Goal: Use online tool/utility: Utilize a website feature to perform a specific function

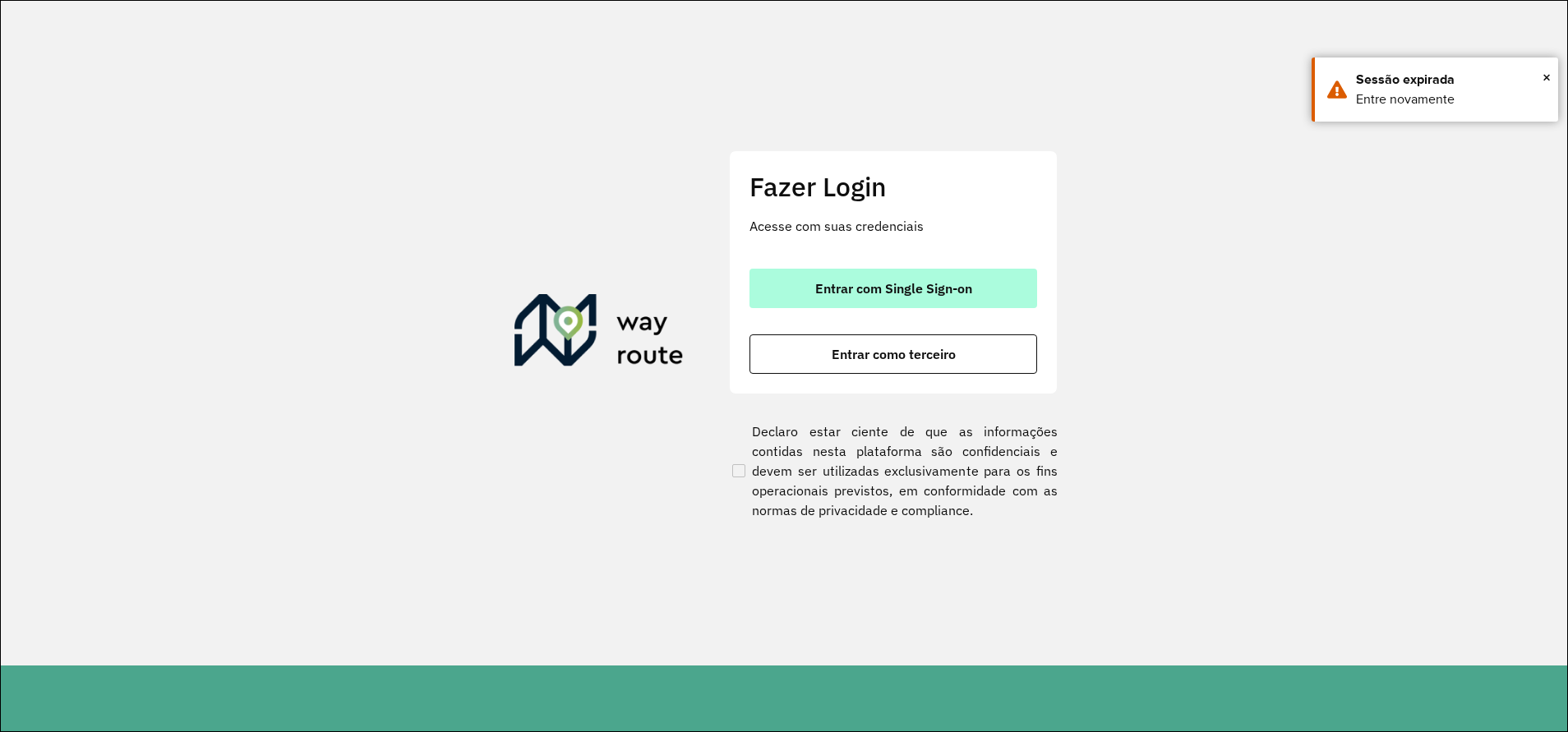
click at [924, 296] on button "Entrar com Single Sign-on" at bounding box center [893, 288] width 288 height 39
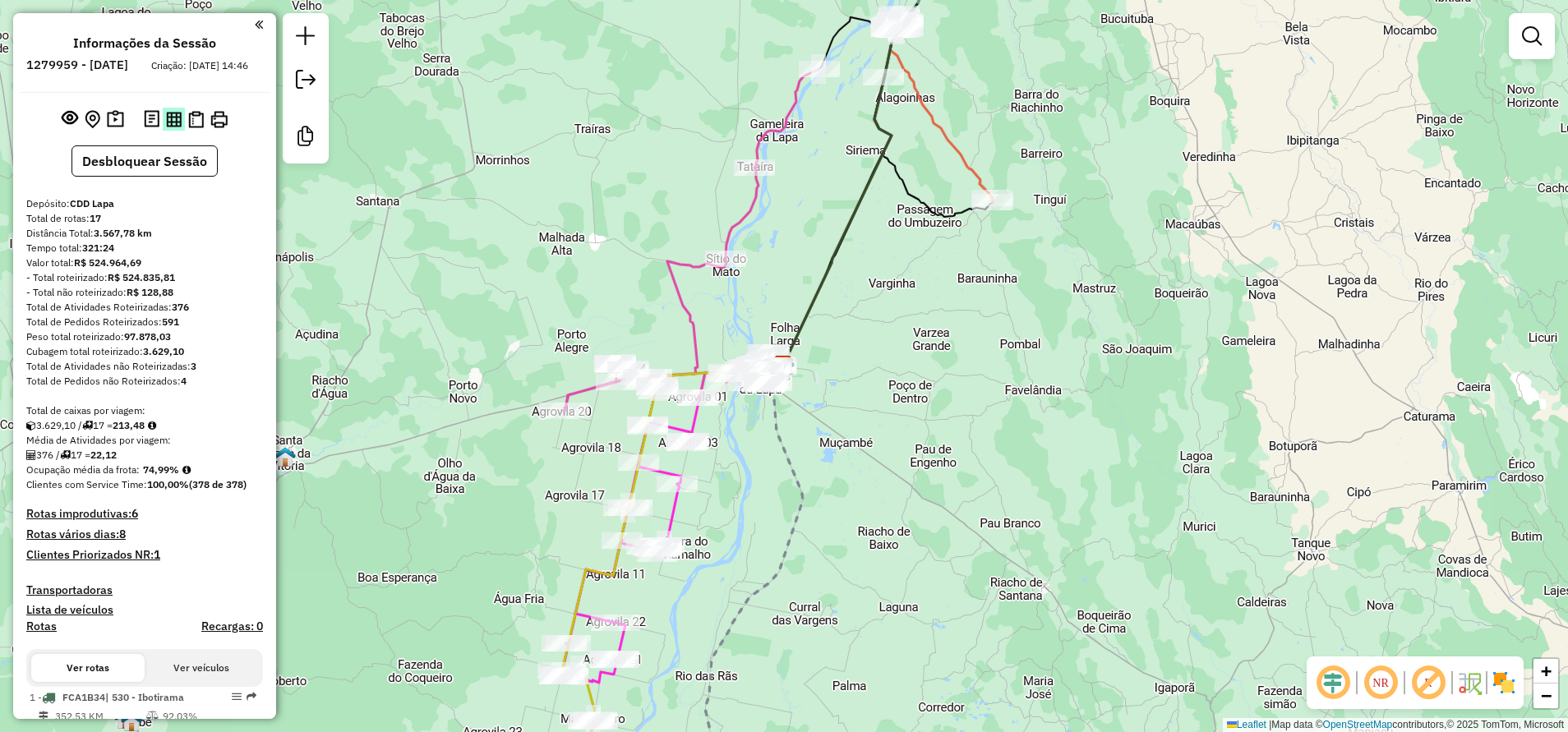
click at [174, 127] on img at bounding box center [174, 119] width 15 height 15
click at [199, 127] on img at bounding box center [196, 119] width 15 height 17
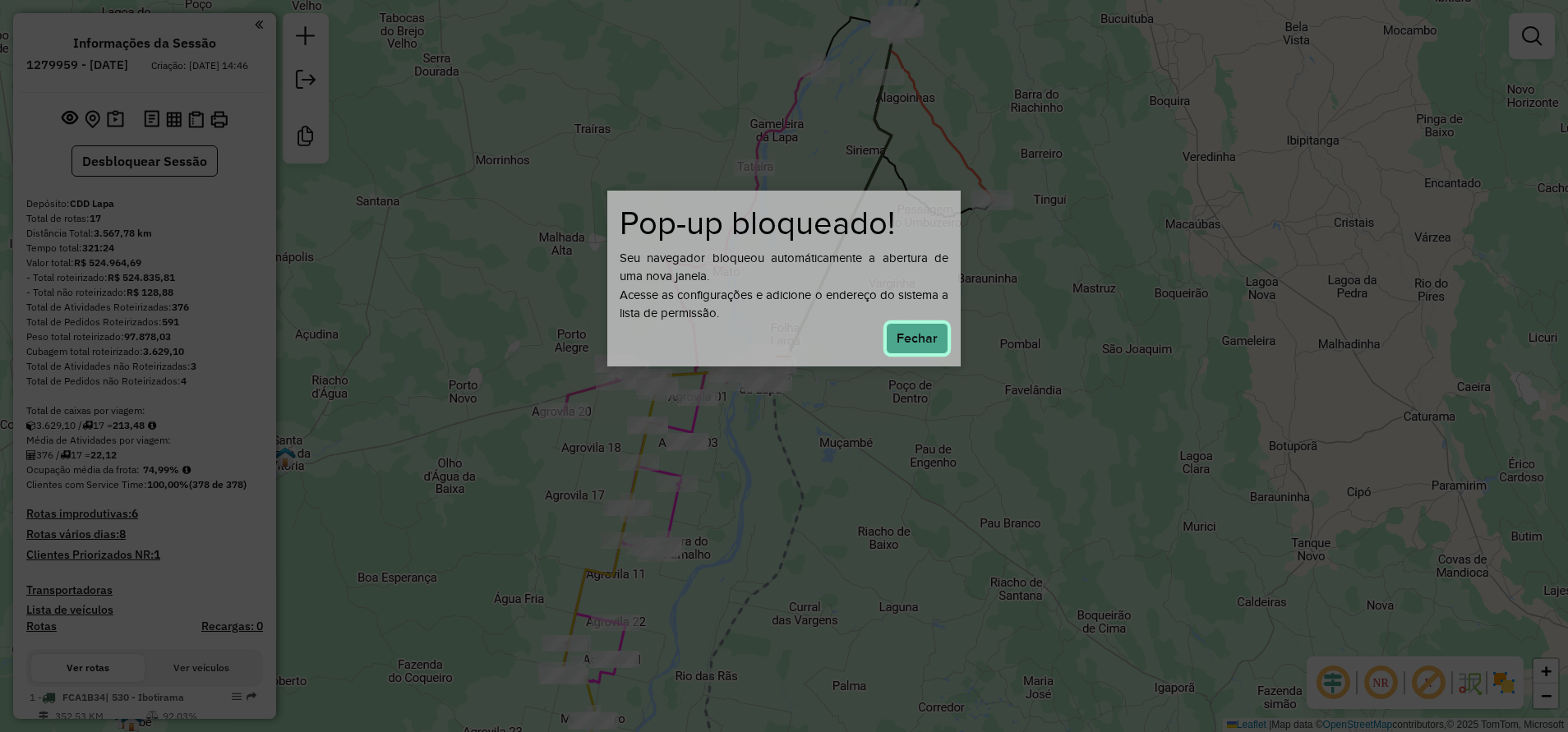
click at [919, 348] on button "Fechar" at bounding box center [917, 339] width 63 height 31
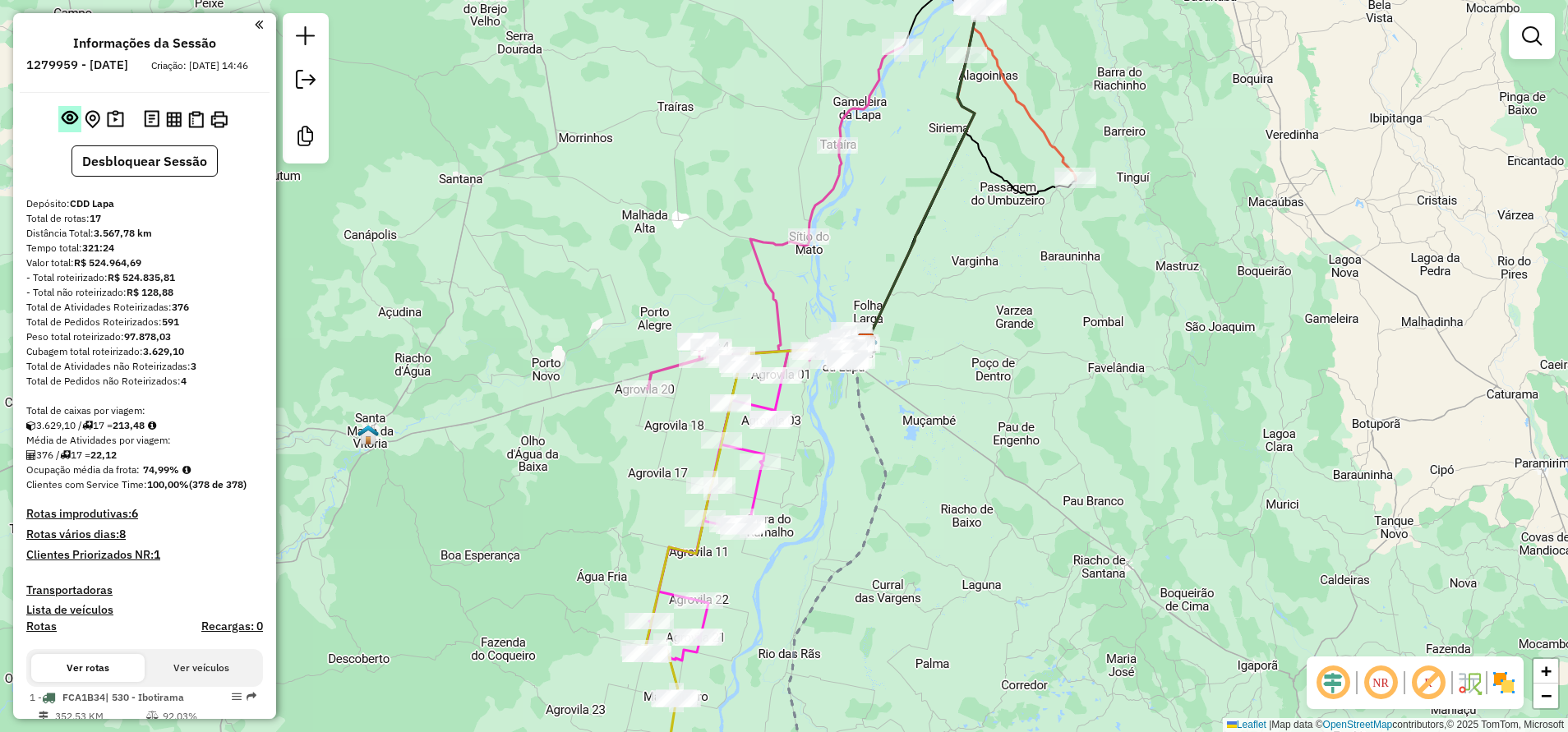
click at [63, 126] on em at bounding box center [69, 117] width 16 height 16
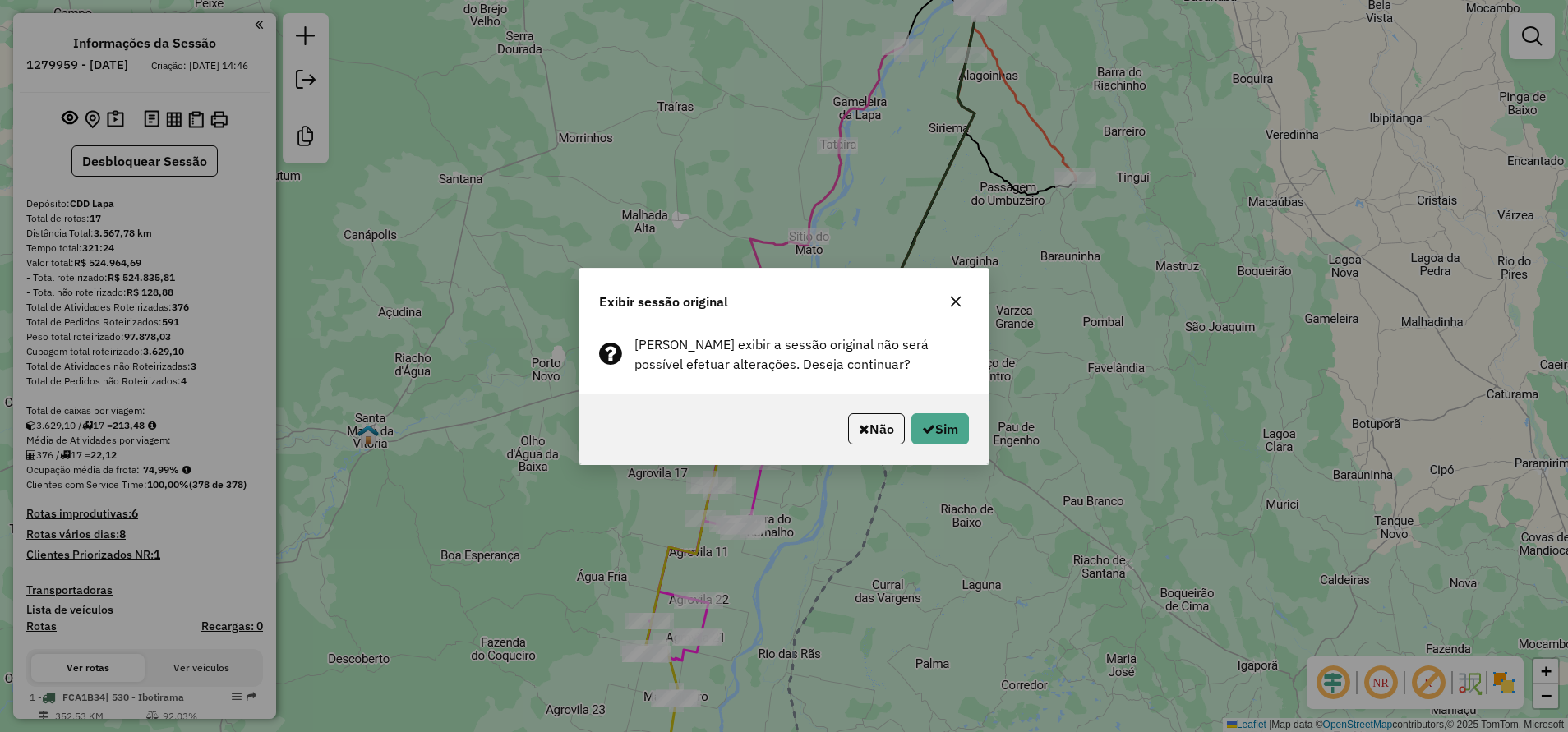
click at [953, 290] on button "button" at bounding box center [955, 301] width 26 height 26
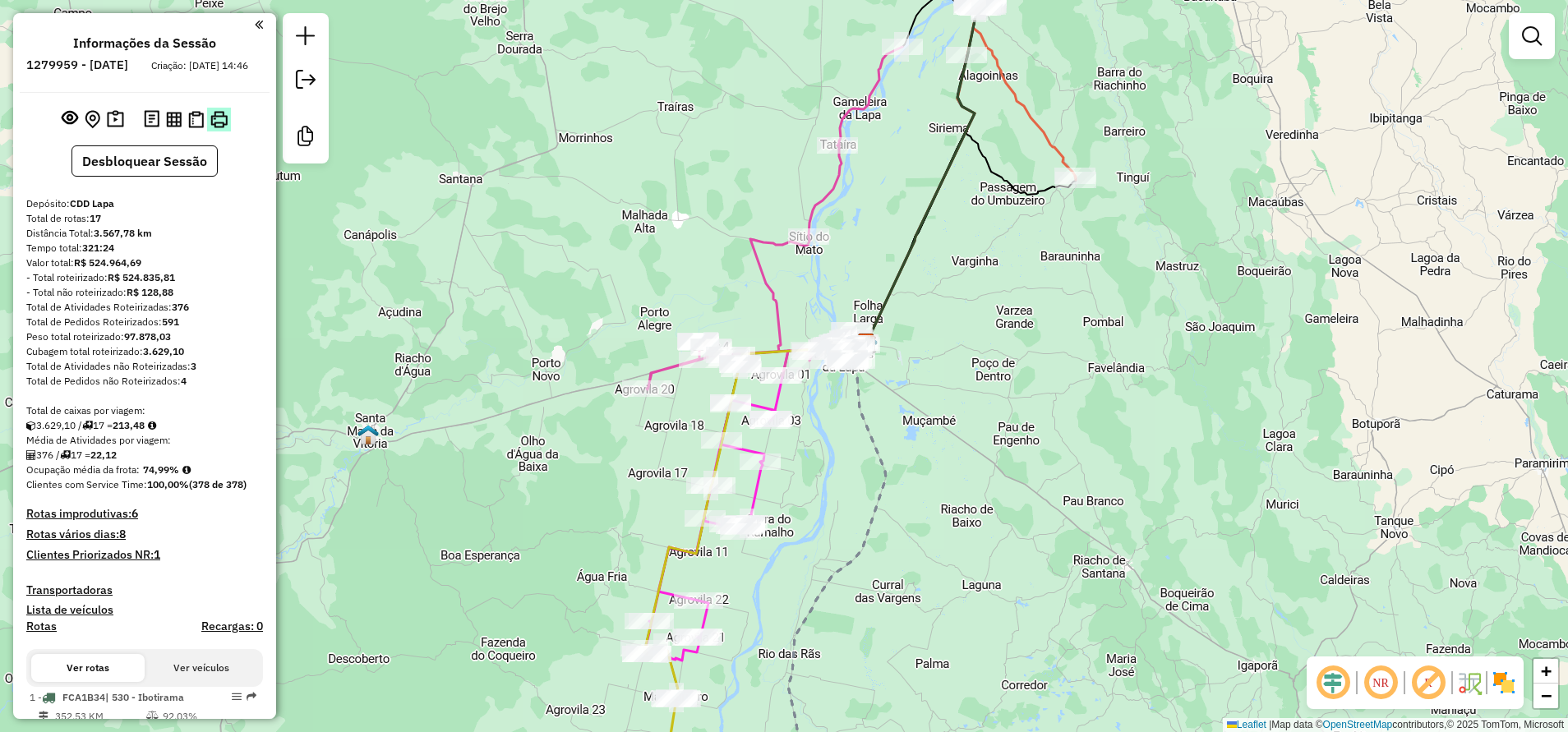
click at [213, 128] on img at bounding box center [219, 119] width 17 height 17
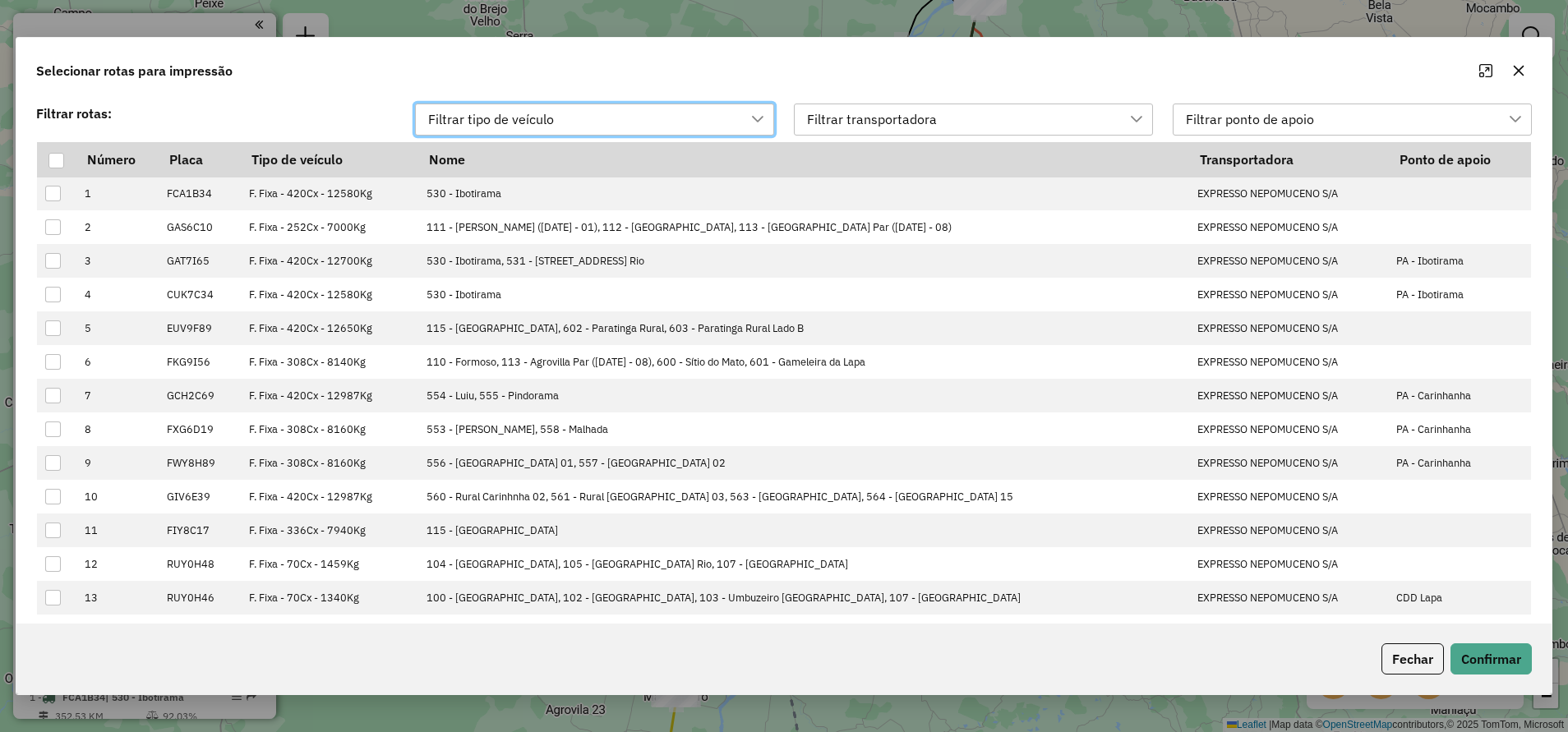
scroll to position [12, 75]
click at [49, 153] on div at bounding box center [56, 161] width 15 height 15
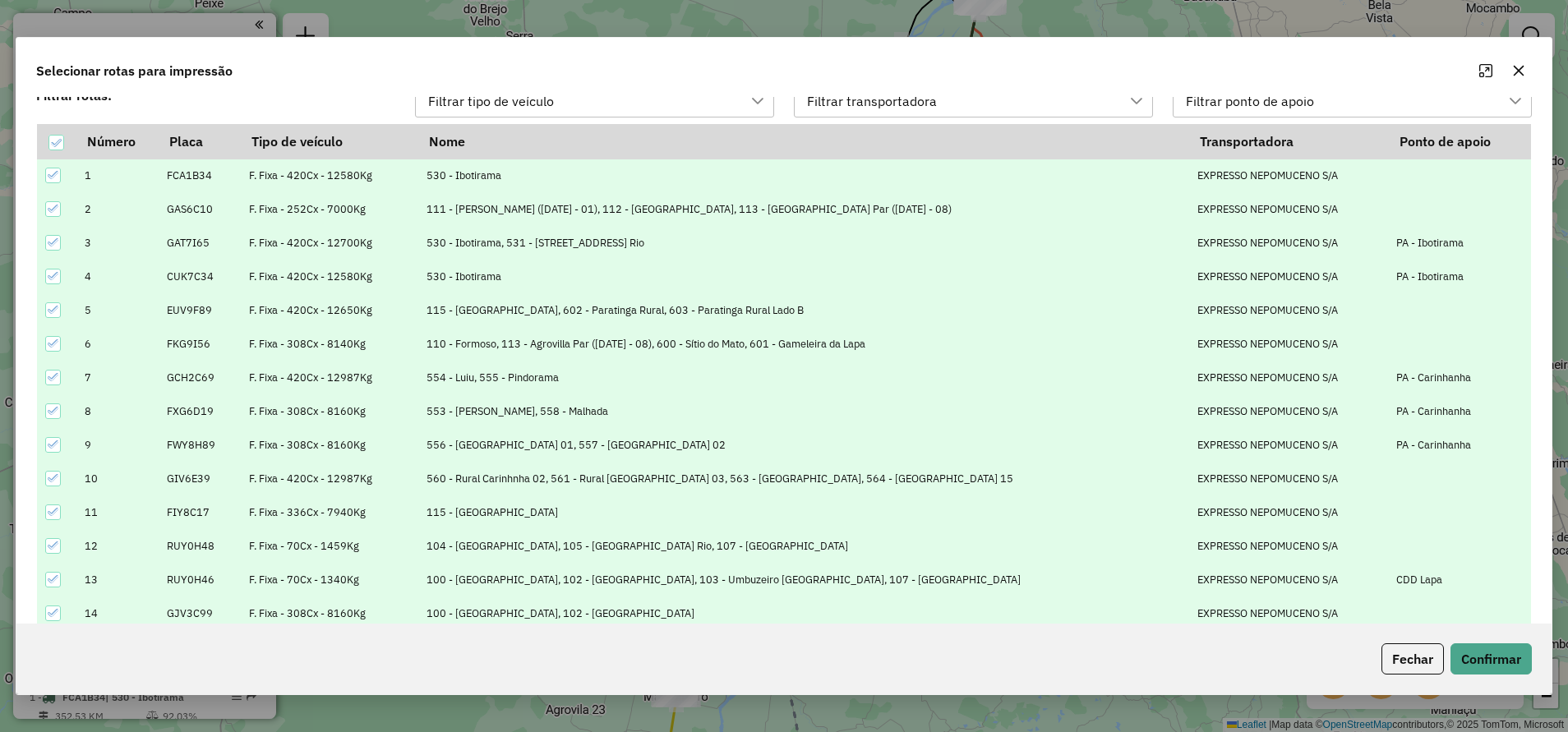
scroll to position [0, 0]
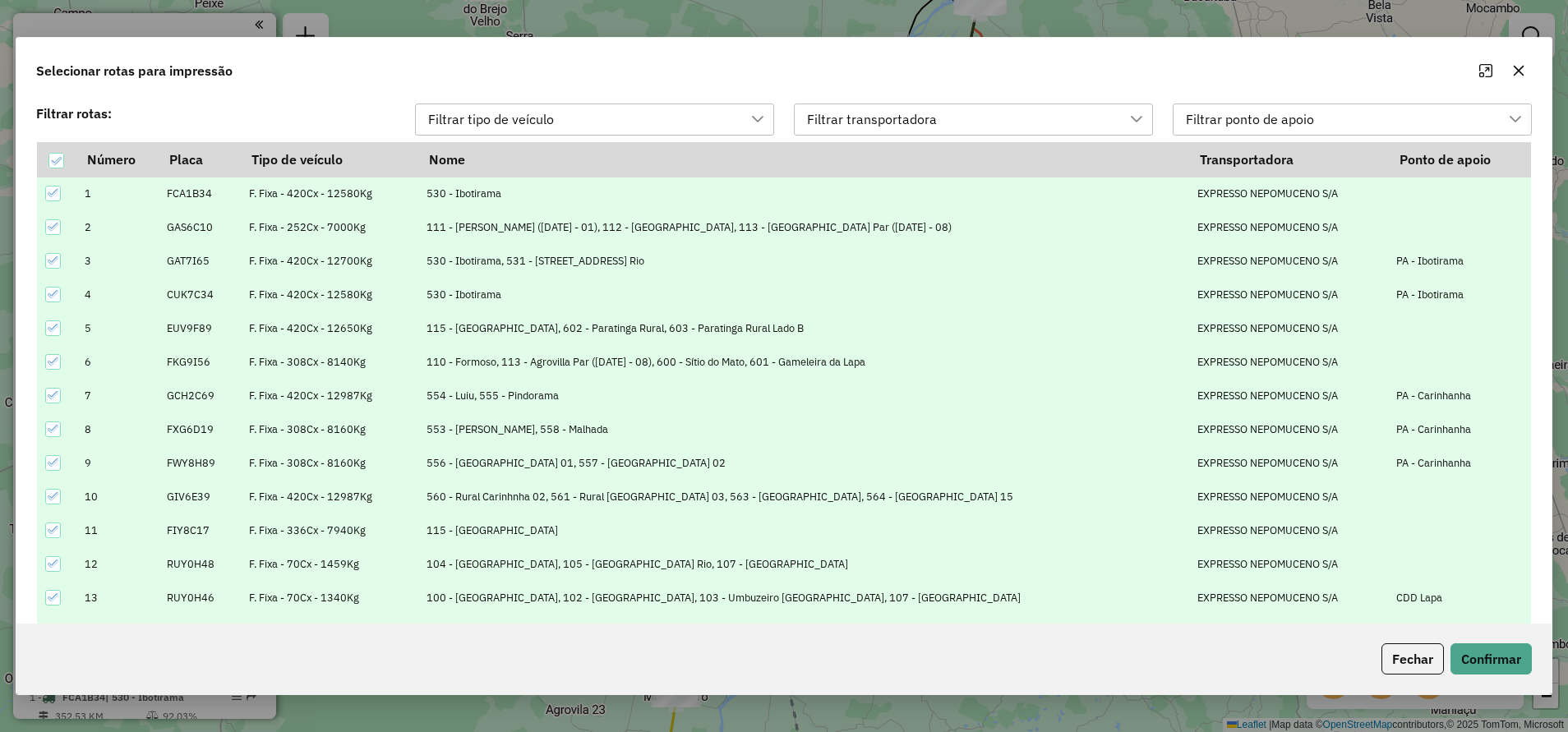
click at [1526, 71] on button "button" at bounding box center [1518, 70] width 26 height 26
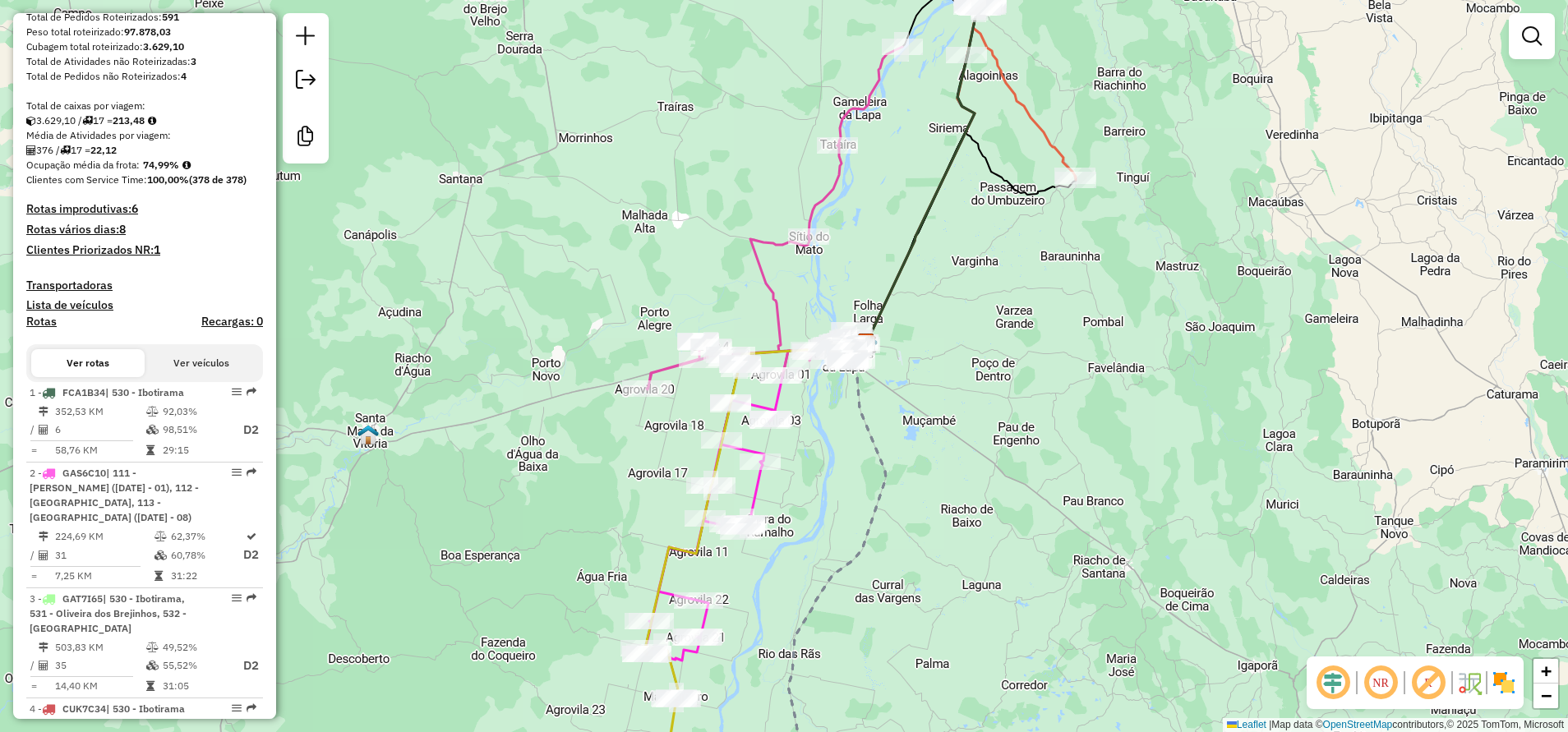
scroll to position [493, 0]
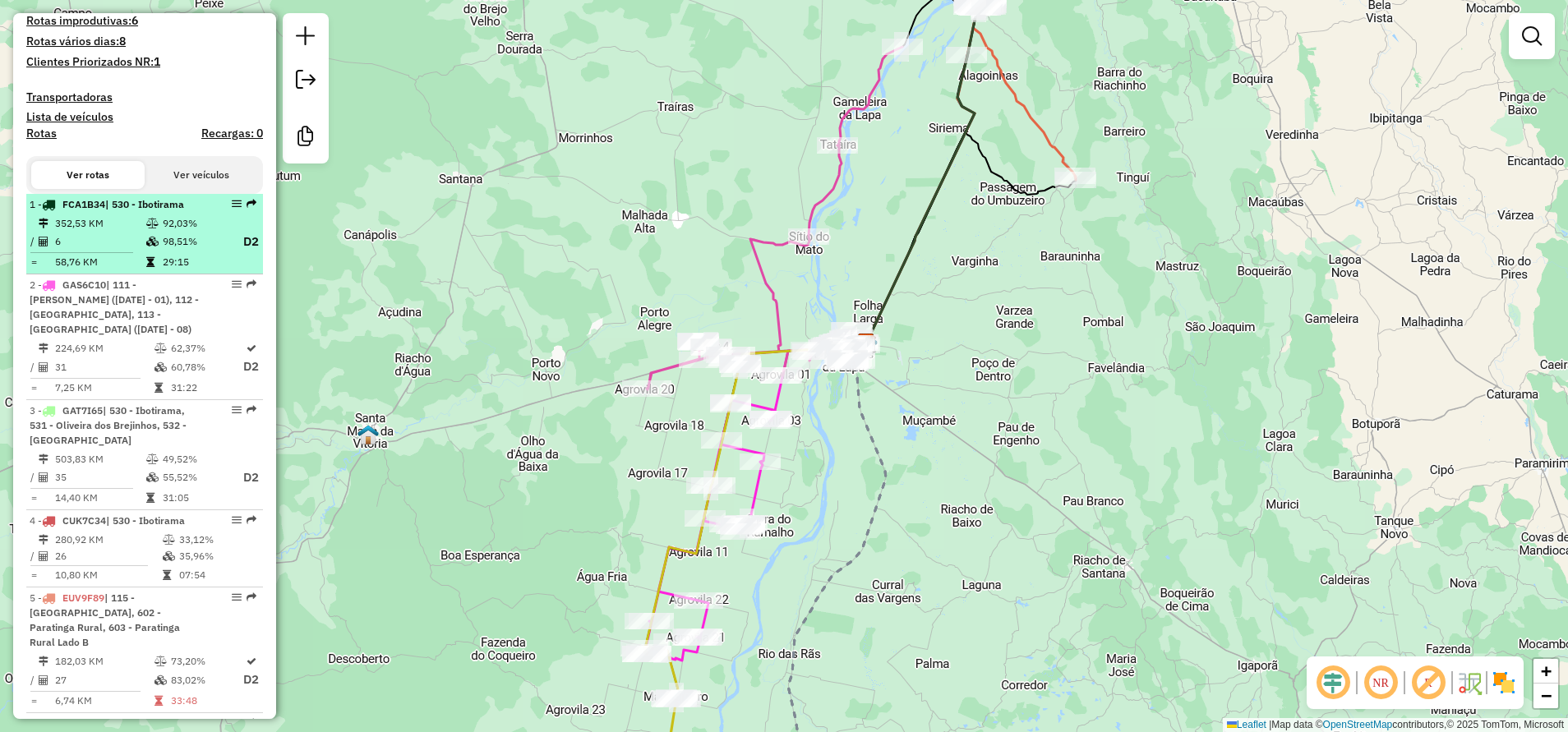
click at [135, 211] on span "| 530 - Ibotirama" at bounding box center [144, 204] width 79 height 13
select select "**********"
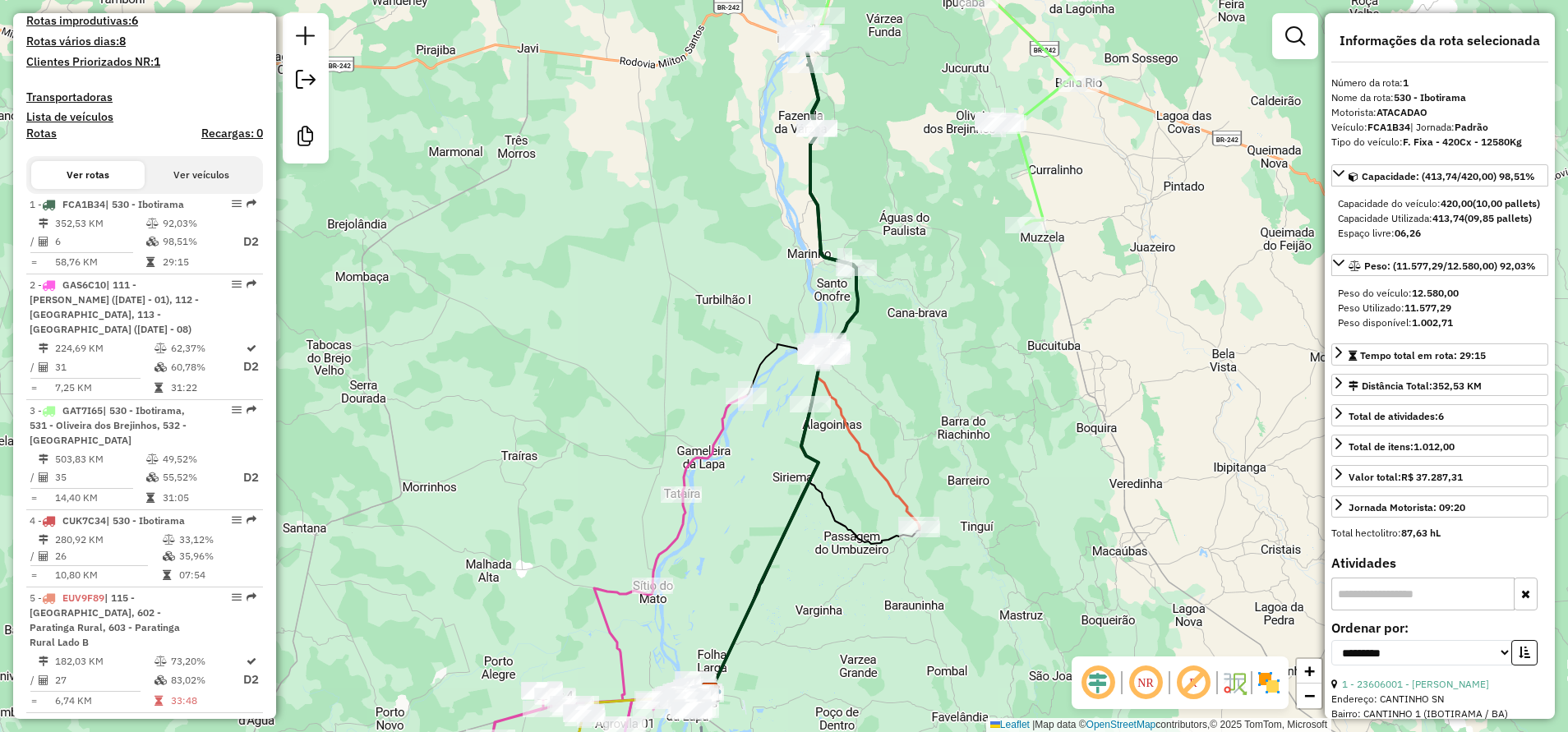
click at [205, 189] on button "Ver veículos" at bounding box center [201, 174] width 114 height 28
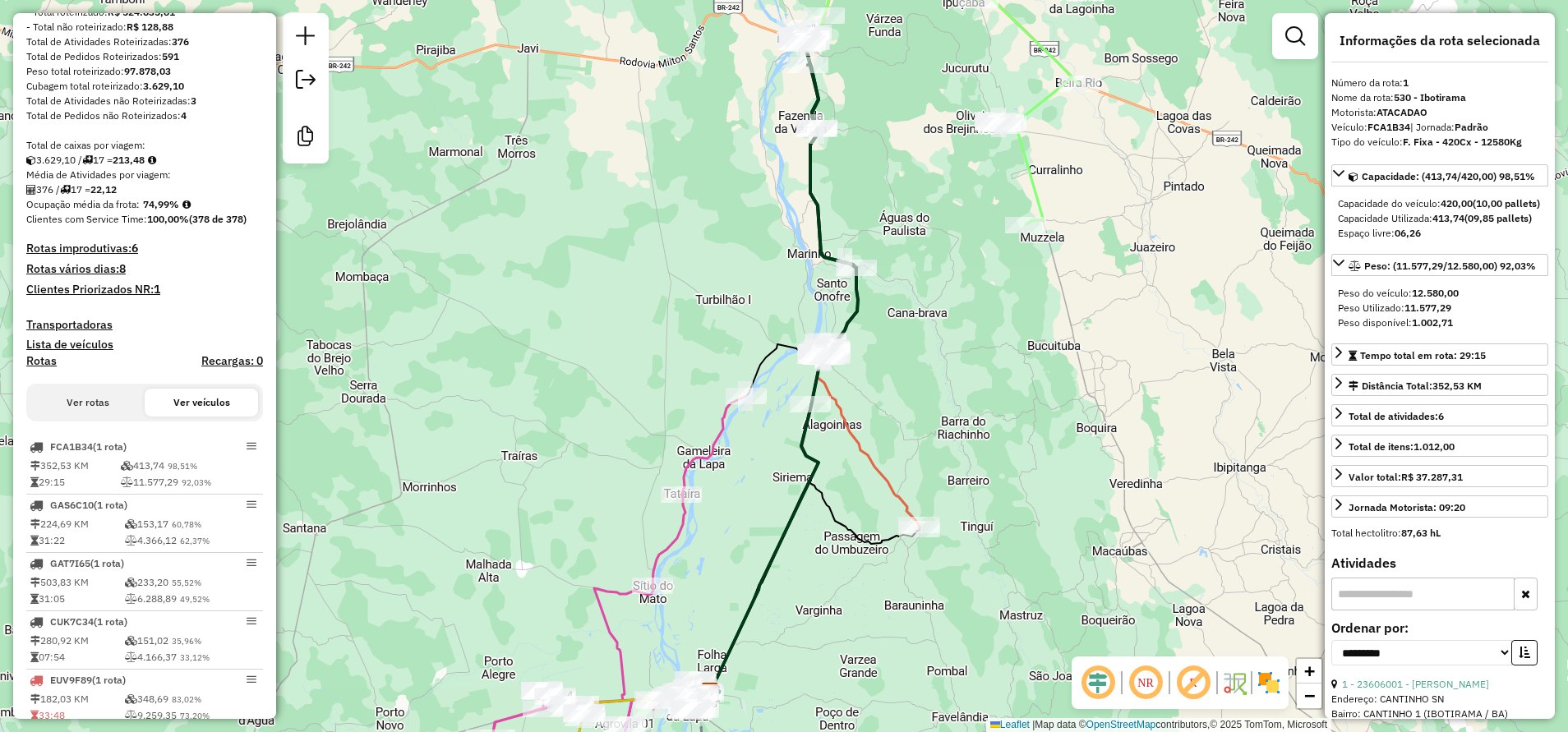
scroll to position [246, 0]
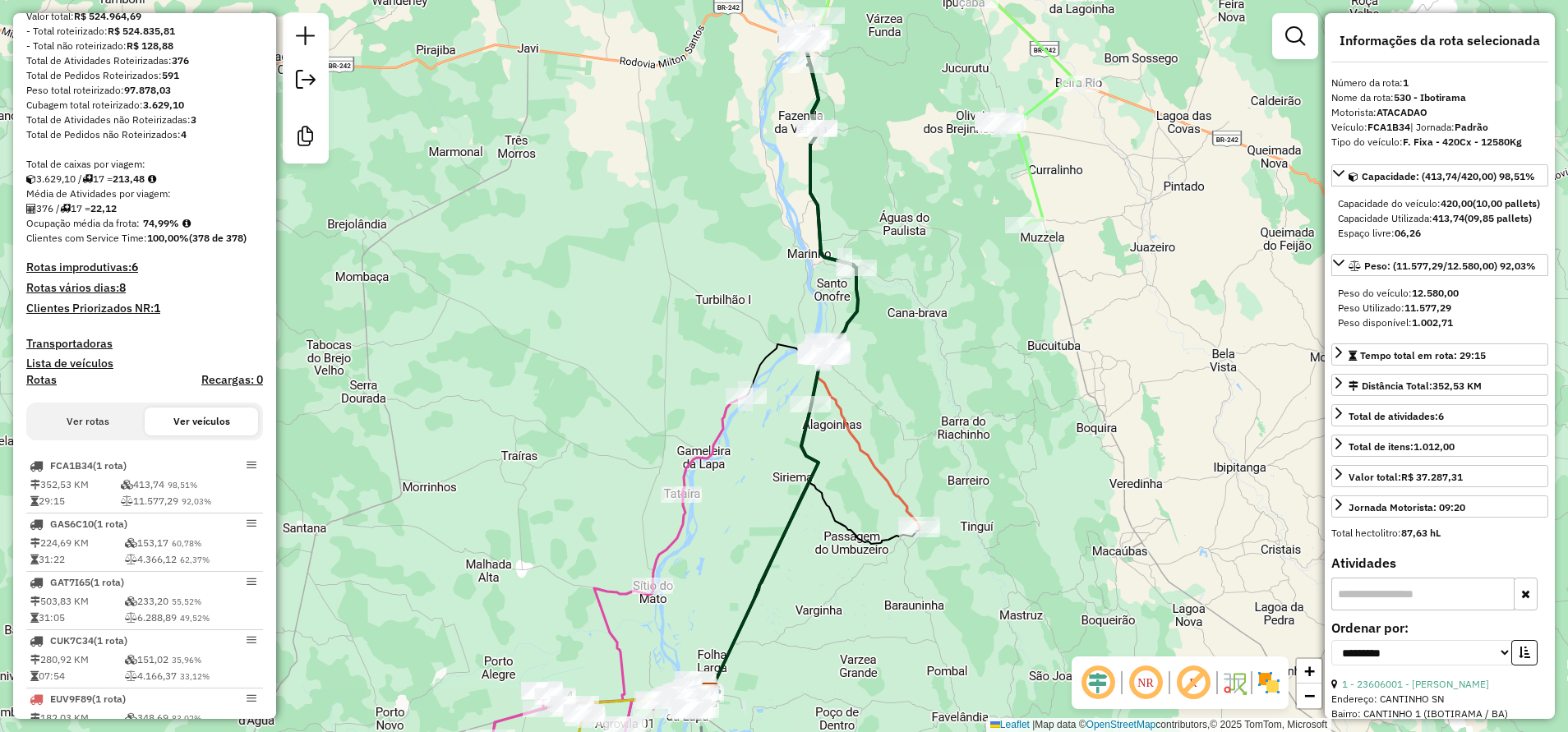
click at [222, 387] on h4 "Recargas: 0" at bounding box center [232, 380] width 62 height 14
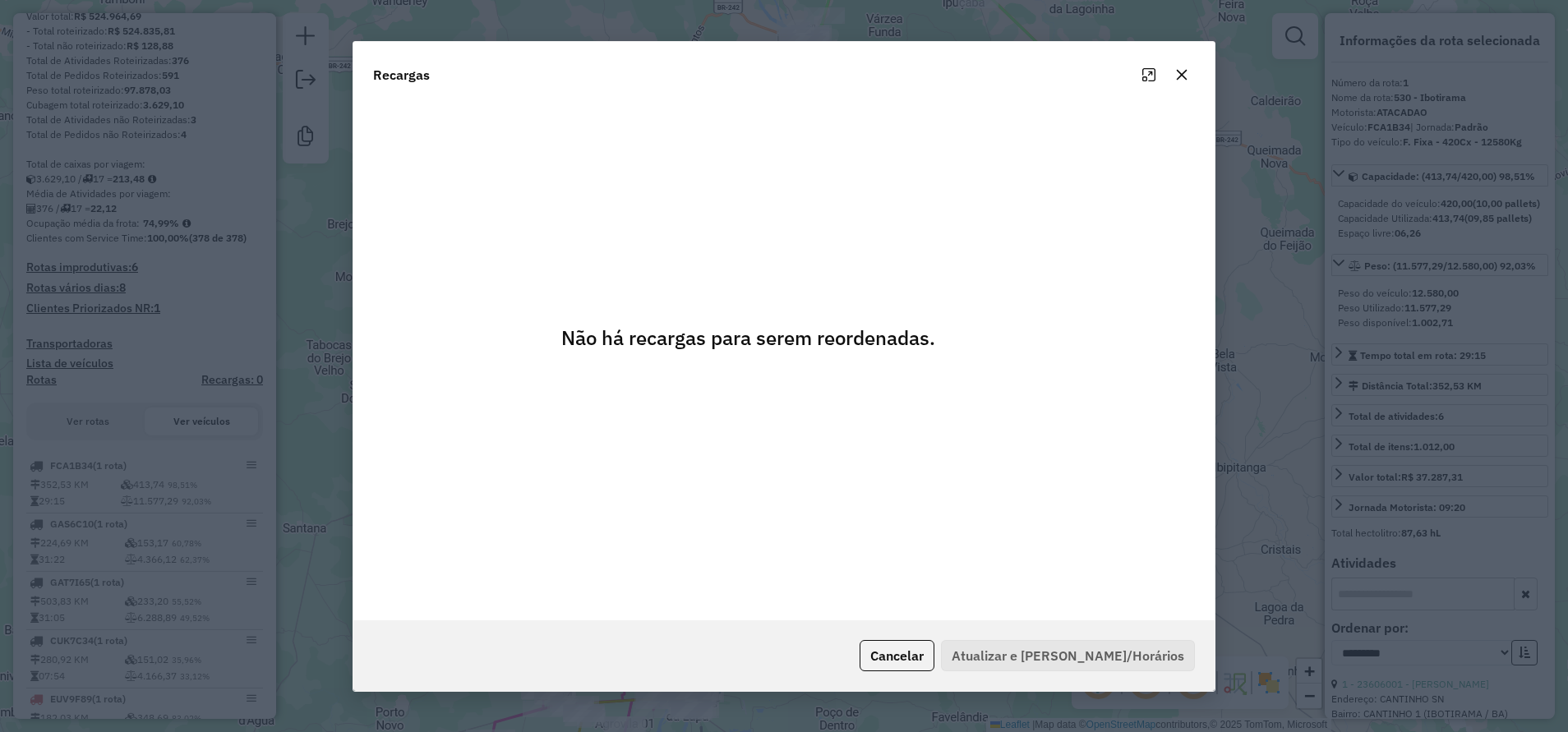
click at [1179, 76] on icon "button" at bounding box center [1181, 74] width 11 height 11
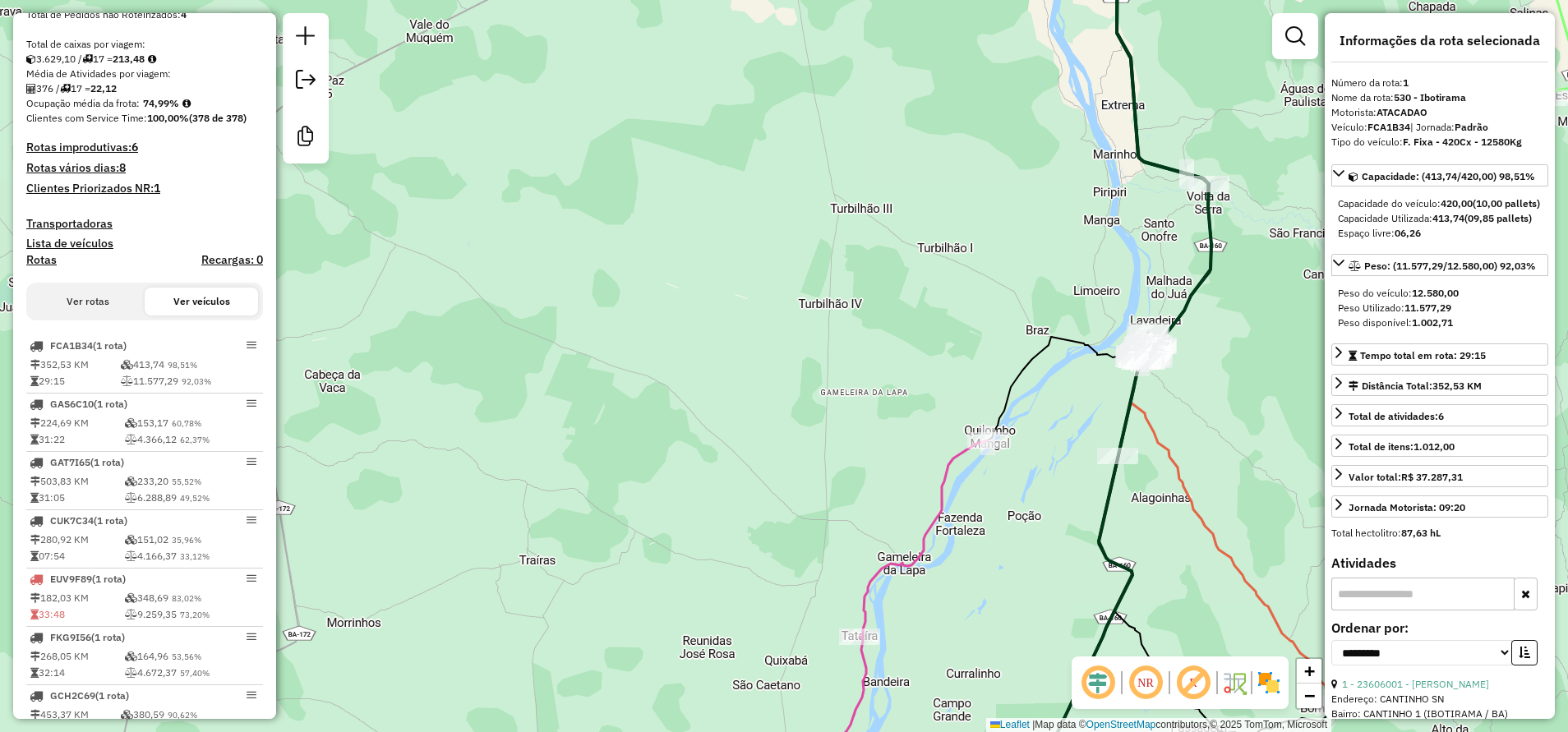
scroll to position [369, 0]
click at [94, 313] on button "Ver rotas" at bounding box center [88, 298] width 114 height 28
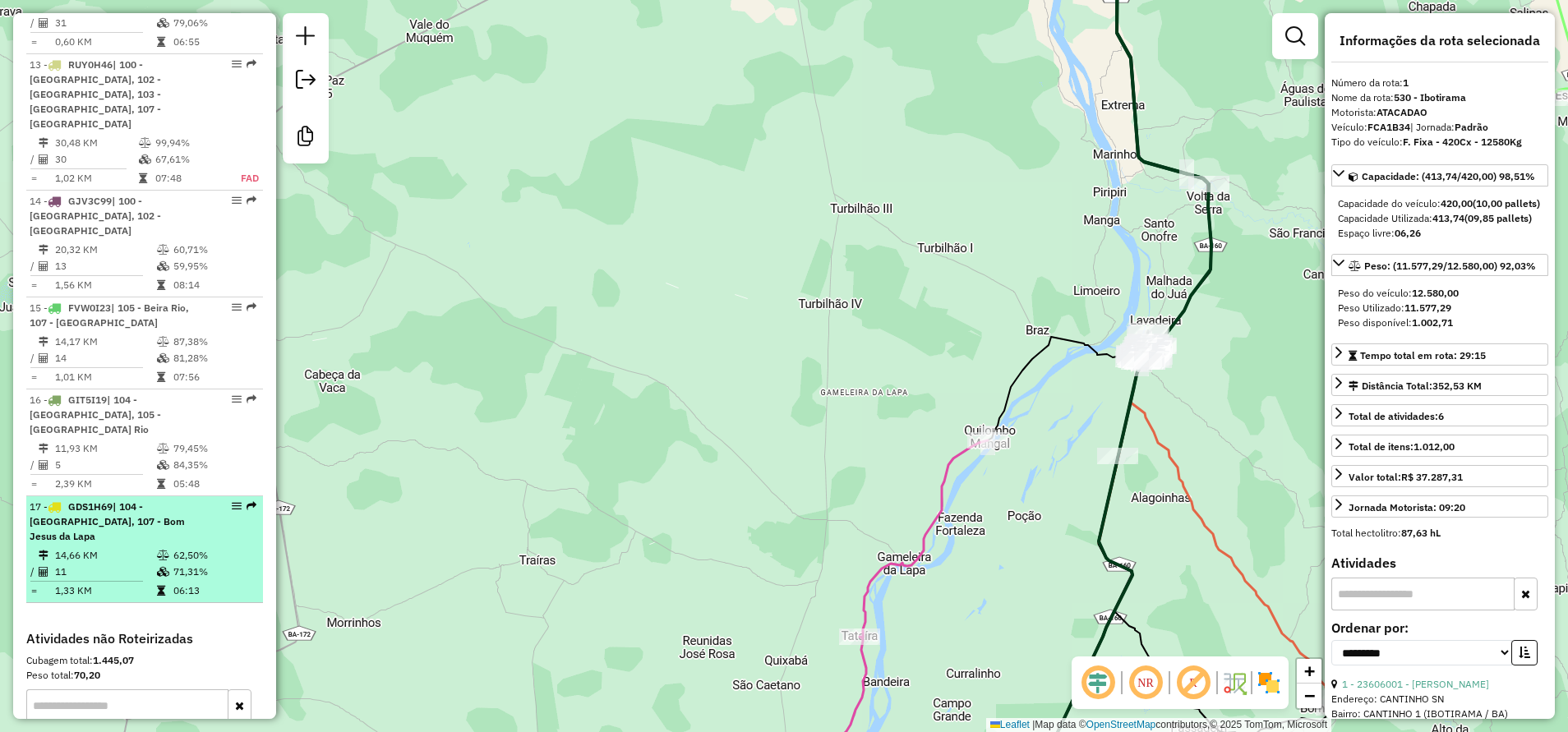
scroll to position [1997, 0]
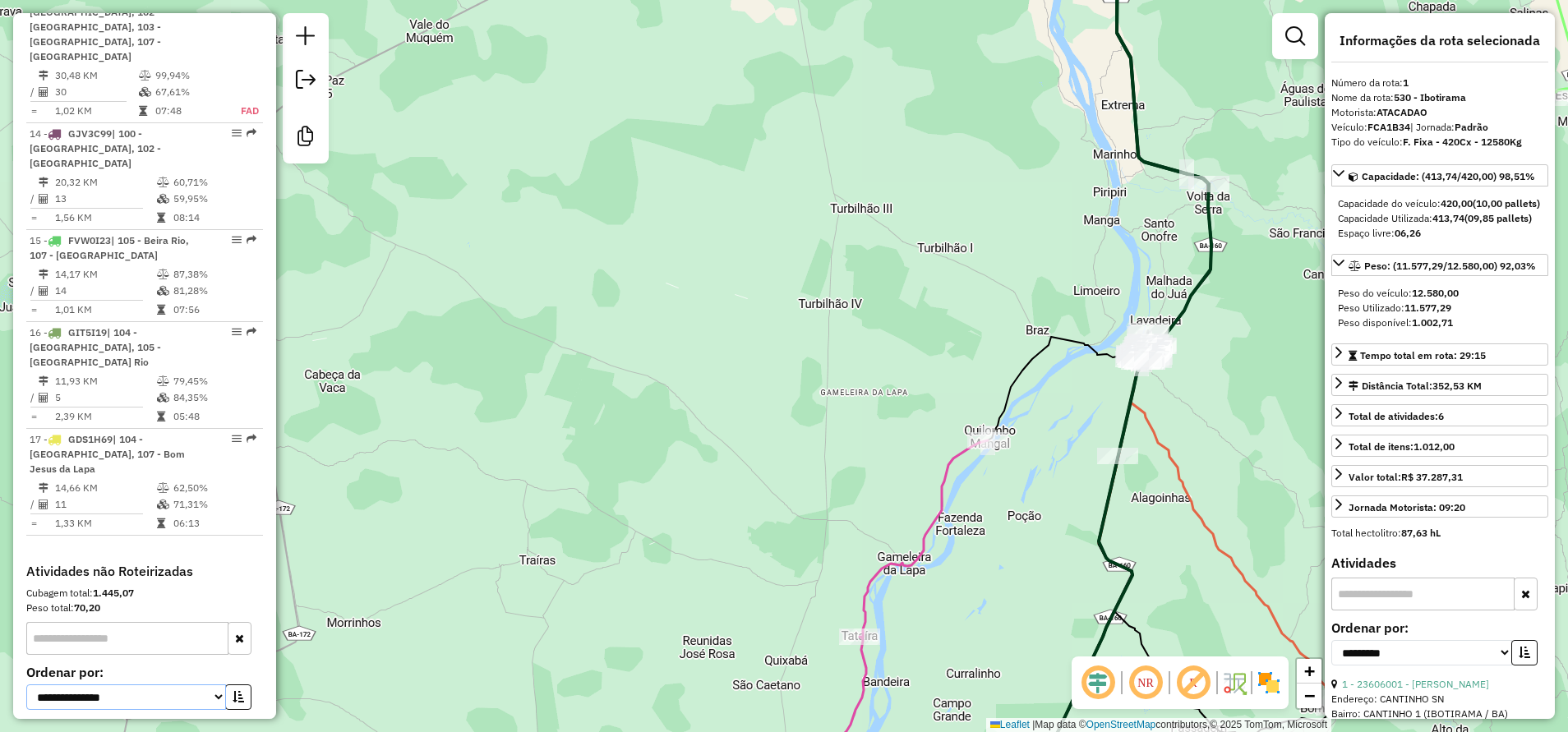
click at [203, 685] on select "**********" at bounding box center [126, 697] width 200 height 25
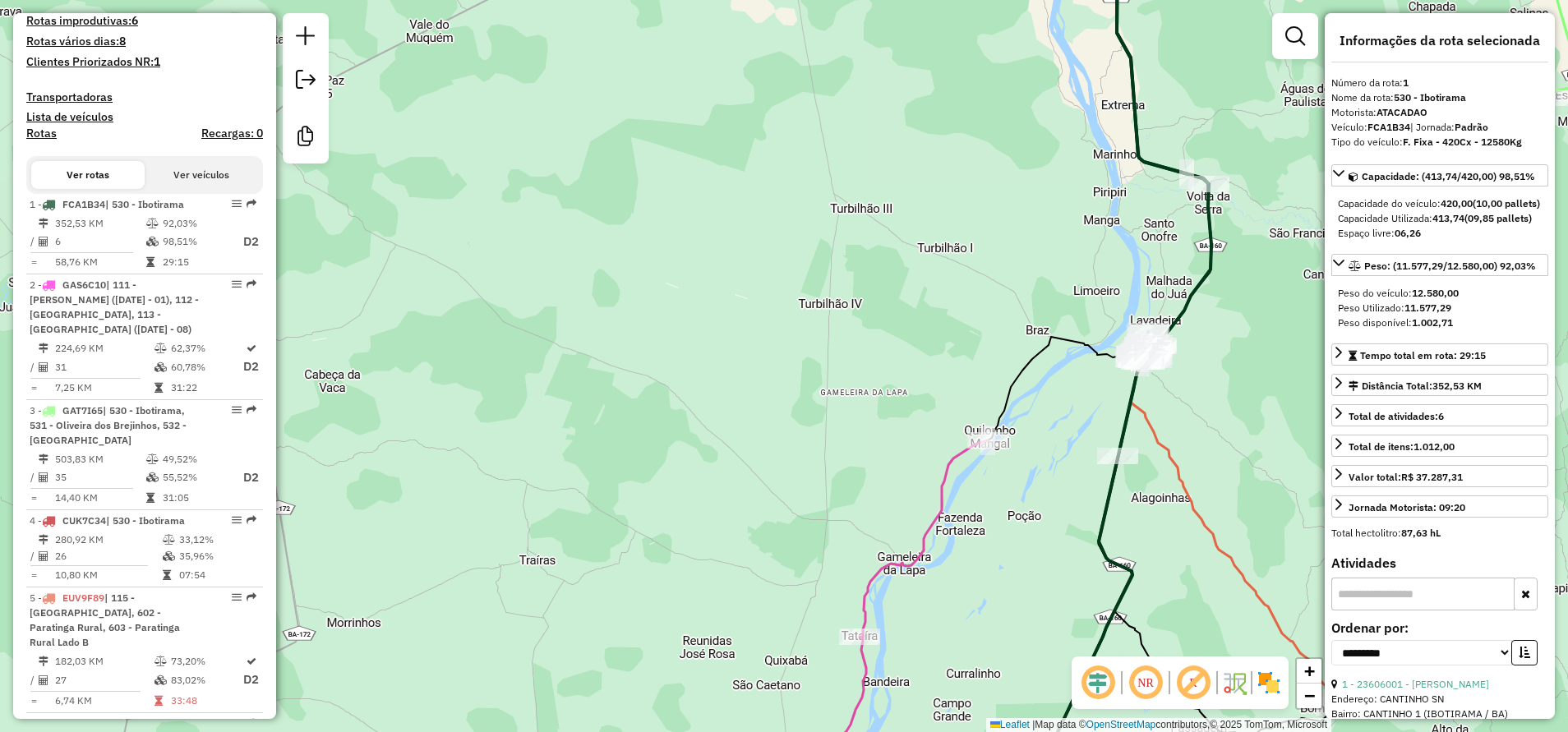
scroll to position [369, 0]
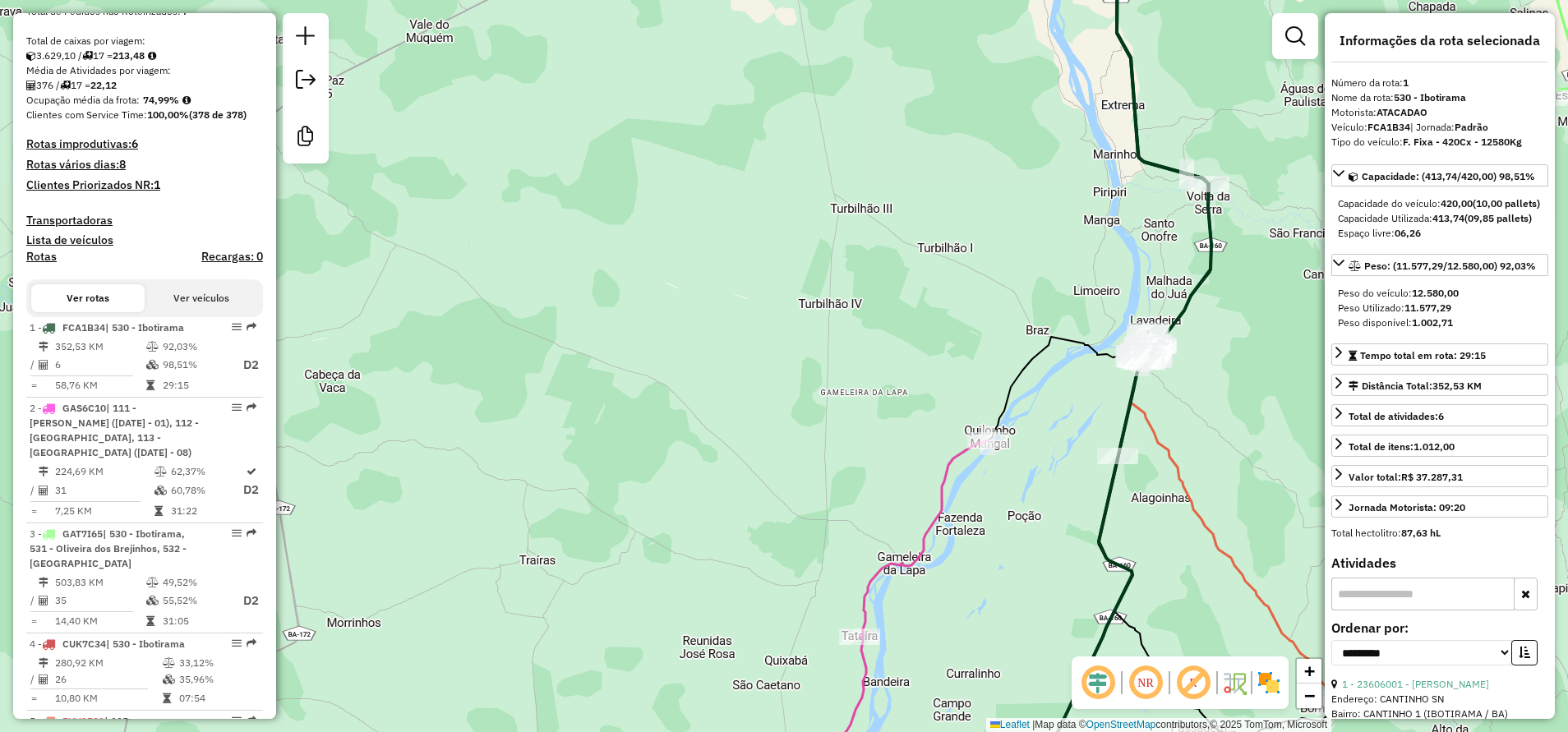
click at [48, 264] on h4 "Rotas" at bounding box center [41, 257] width 31 height 14
click at [37, 264] on h4 "Rotas" at bounding box center [41, 257] width 31 height 14
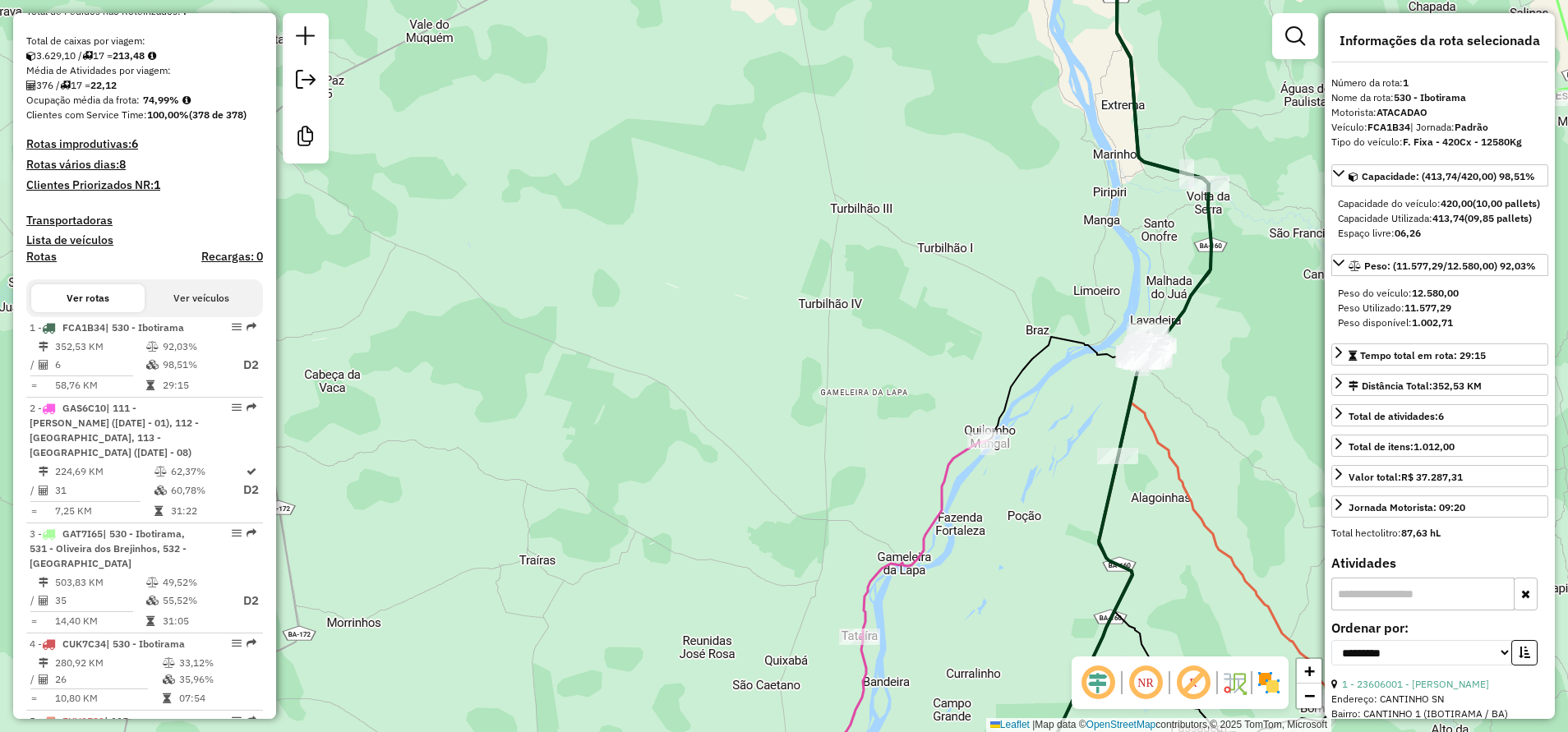
click at [102, 192] on h4 "Clientes Priorizados NR: 1" at bounding box center [144, 185] width 237 height 14
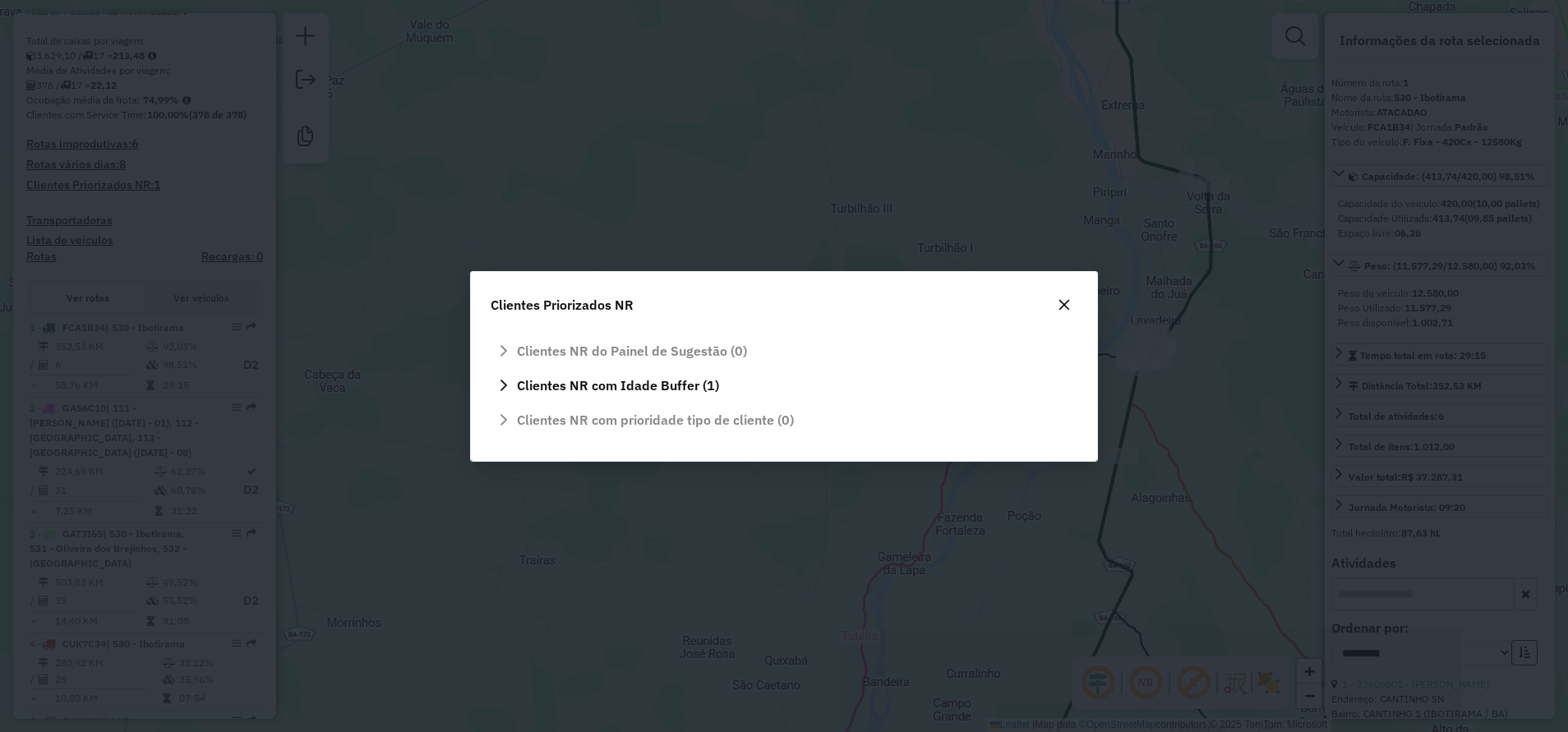
scroll to position [0, 0]
click at [1064, 306] on icon "button" at bounding box center [1063, 304] width 11 height 11
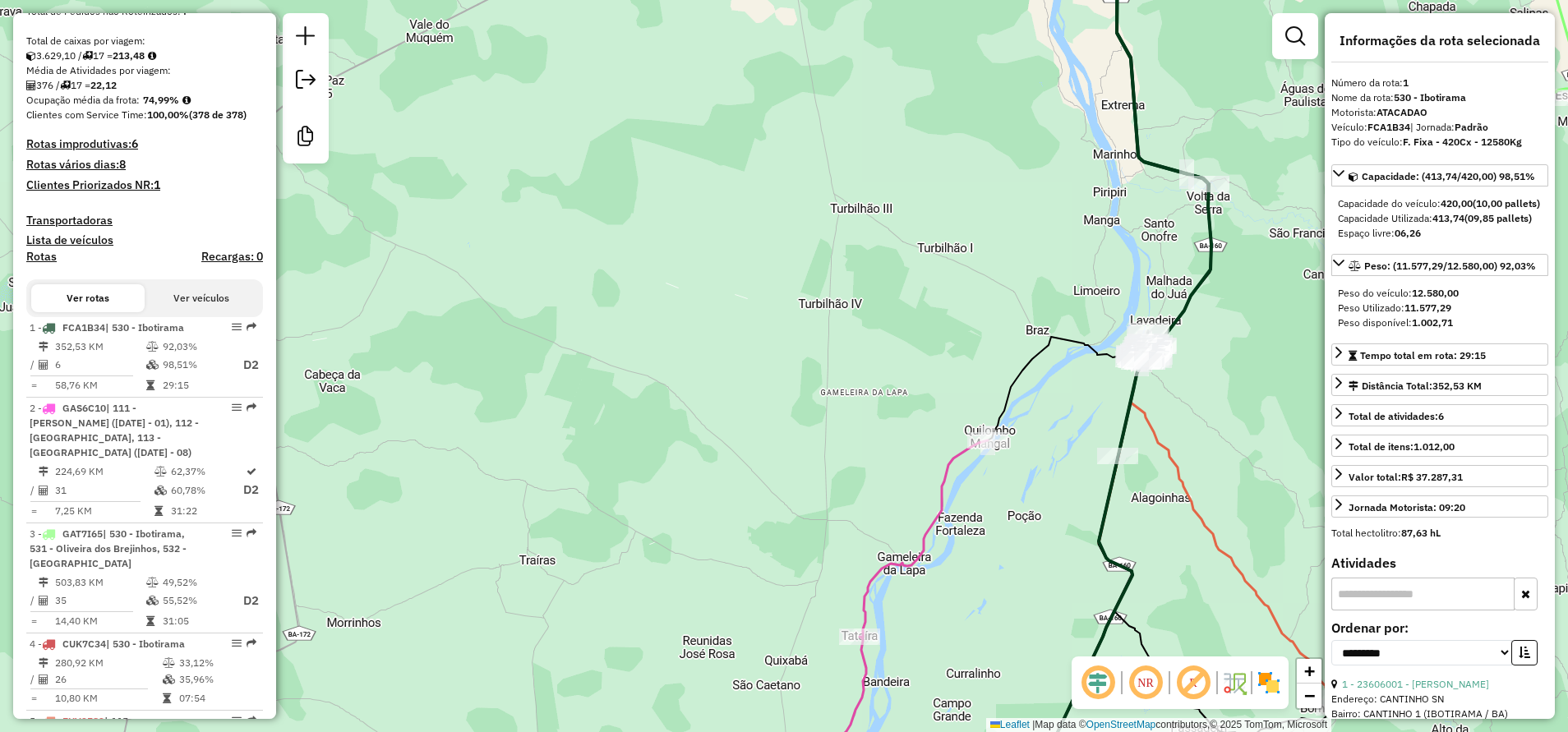
click at [76, 151] on h4 "Rotas improdutivas: 6" at bounding box center [144, 144] width 237 height 14
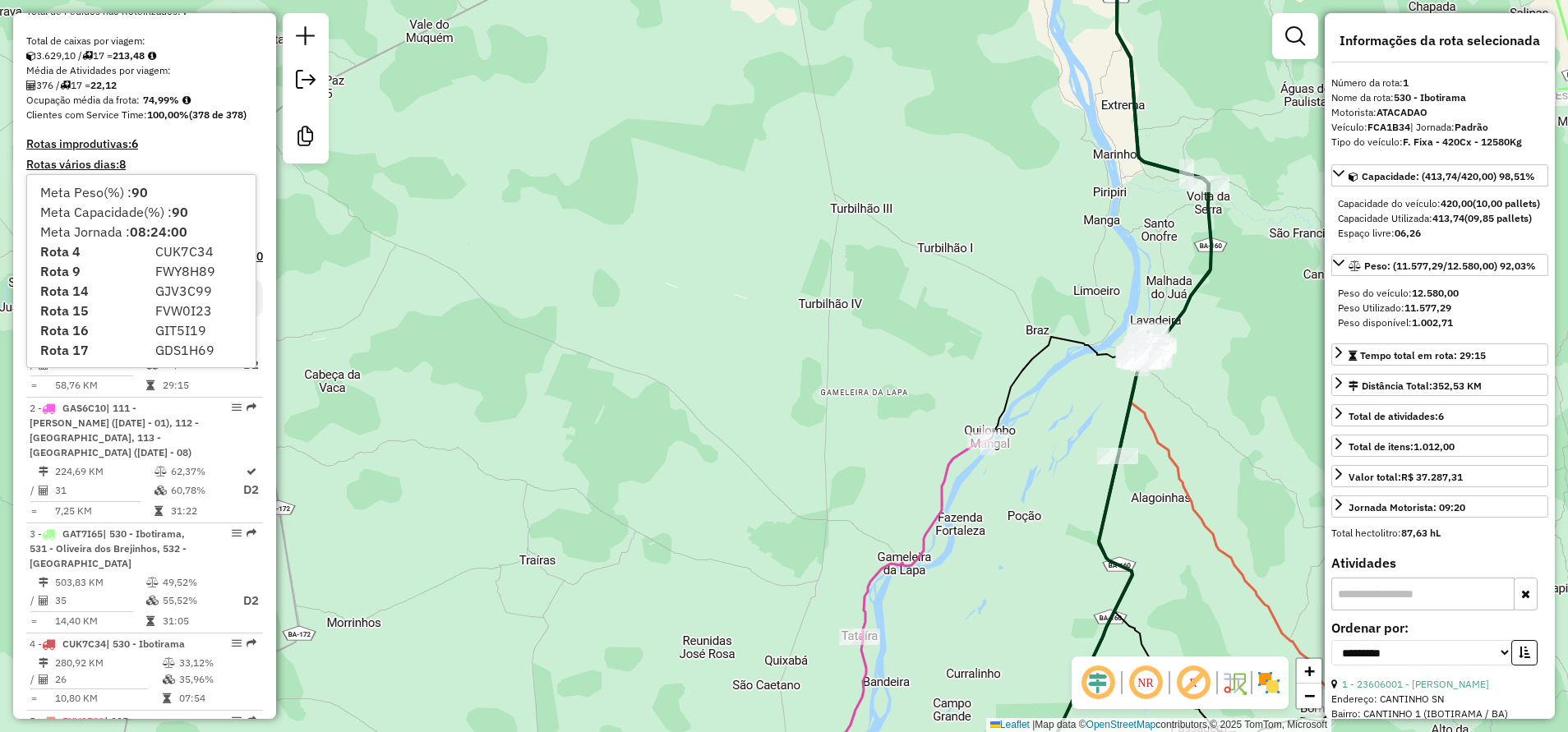
click at [235, 151] on h4 "Rotas improdutivas: 6" at bounding box center [144, 144] width 237 height 14
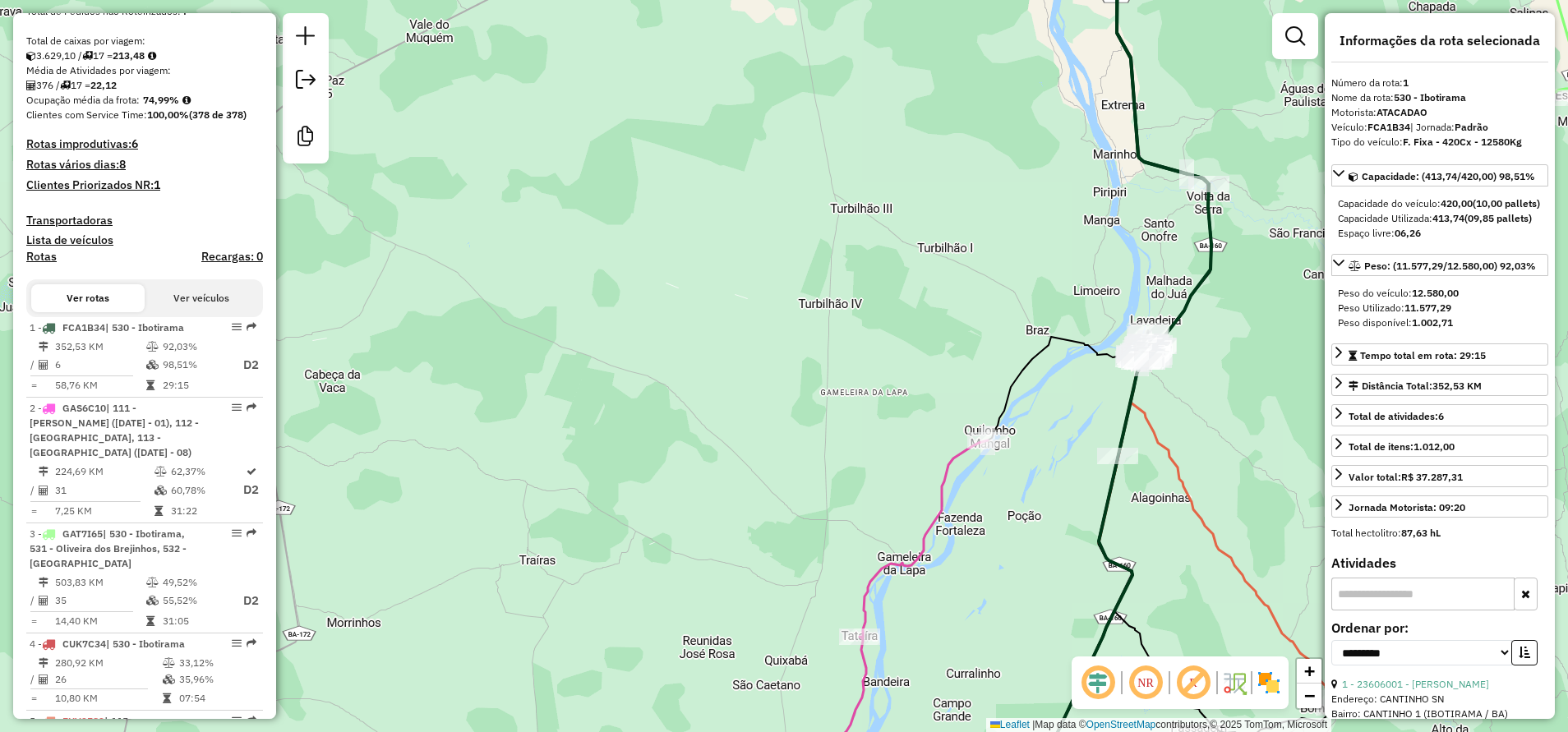
click at [76, 228] on h4 "Transportadoras" at bounding box center [144, 220] width 237 height 14
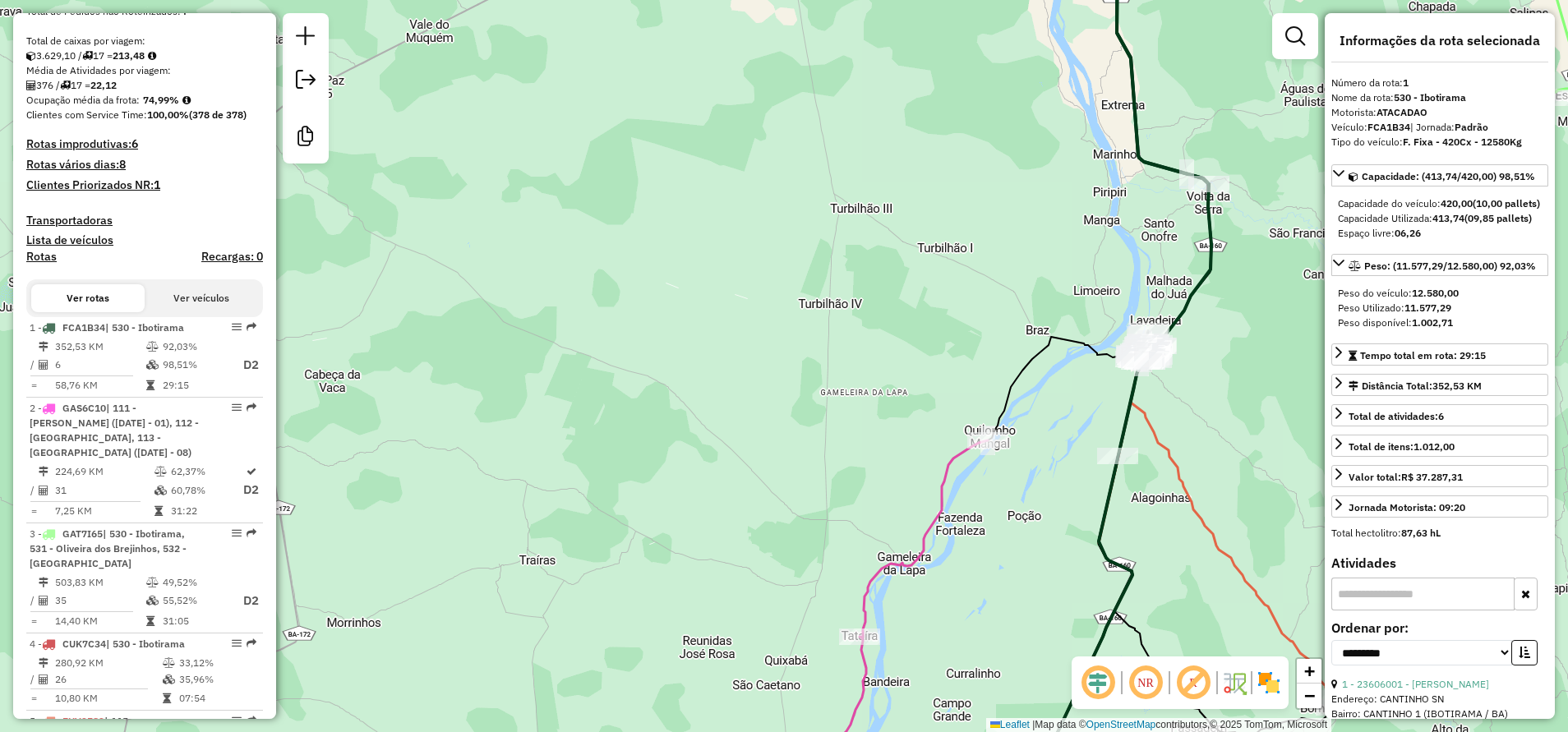
click at [76, 247] on h4 "Lista de veículos" at bounding box center [144, 240] width 237 height 14
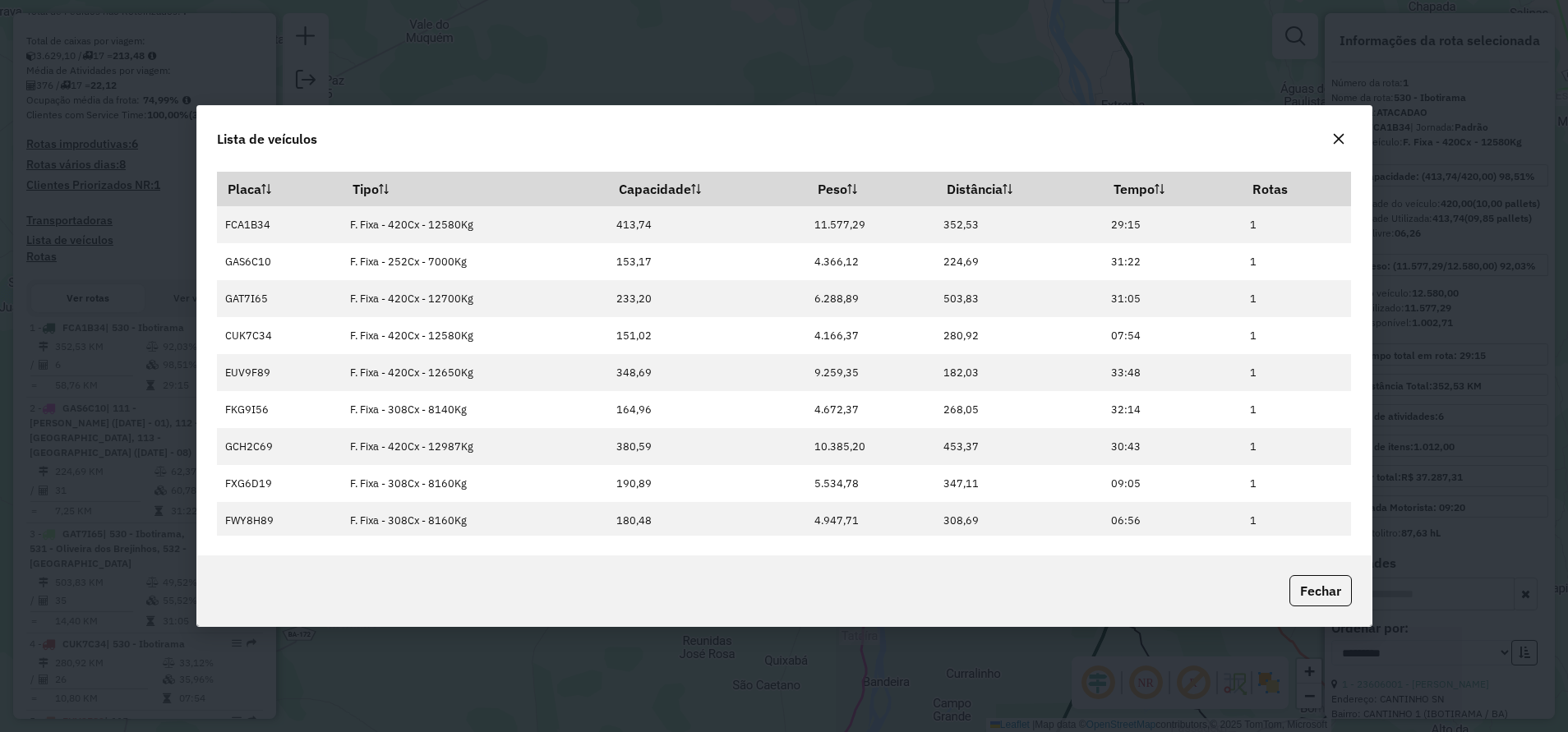
click at [1340, 139] on icon "button" at bounding box center [1338, 139] width 11 height 11
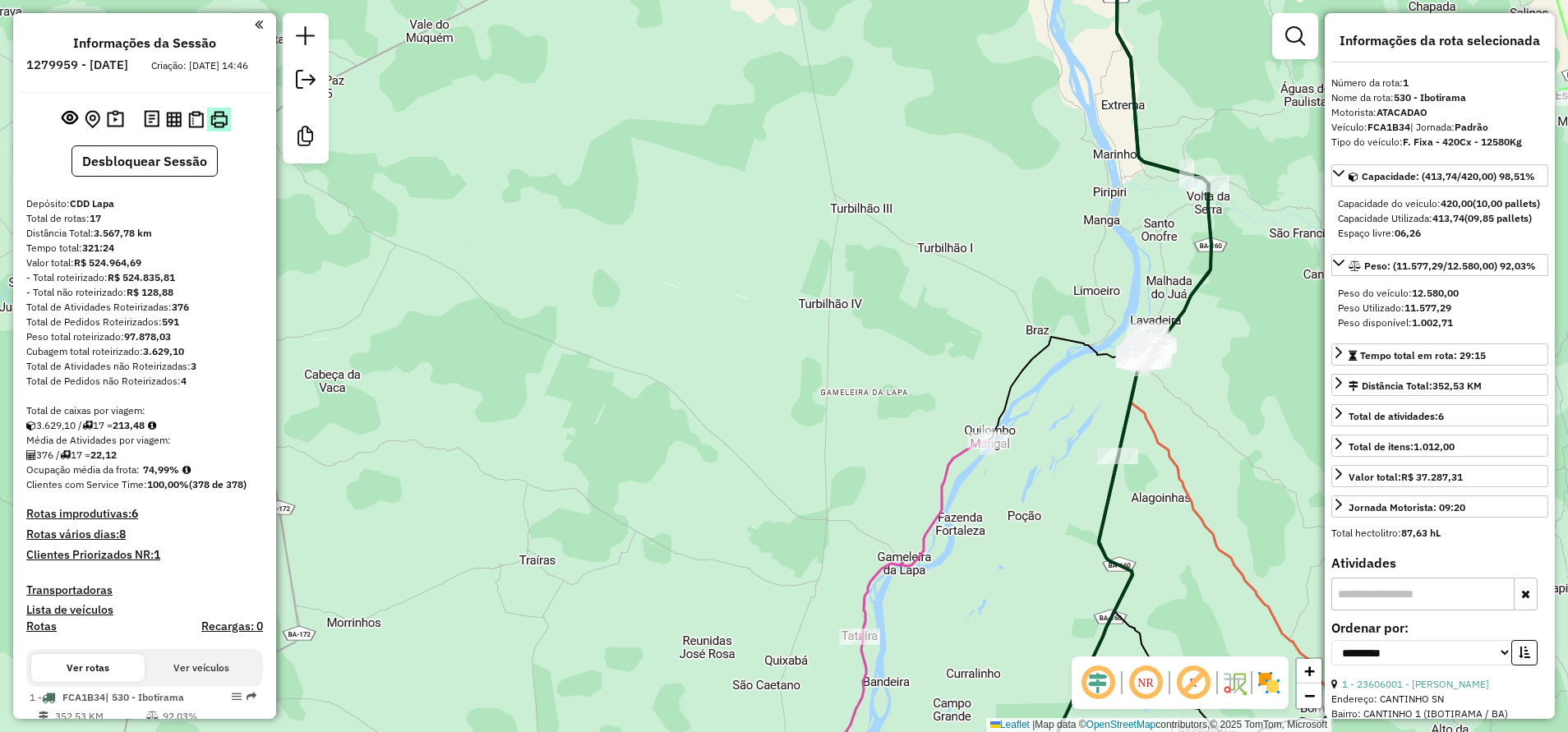
click at [214, 128] on img at bounding box center [219, 119] width 17 height 17
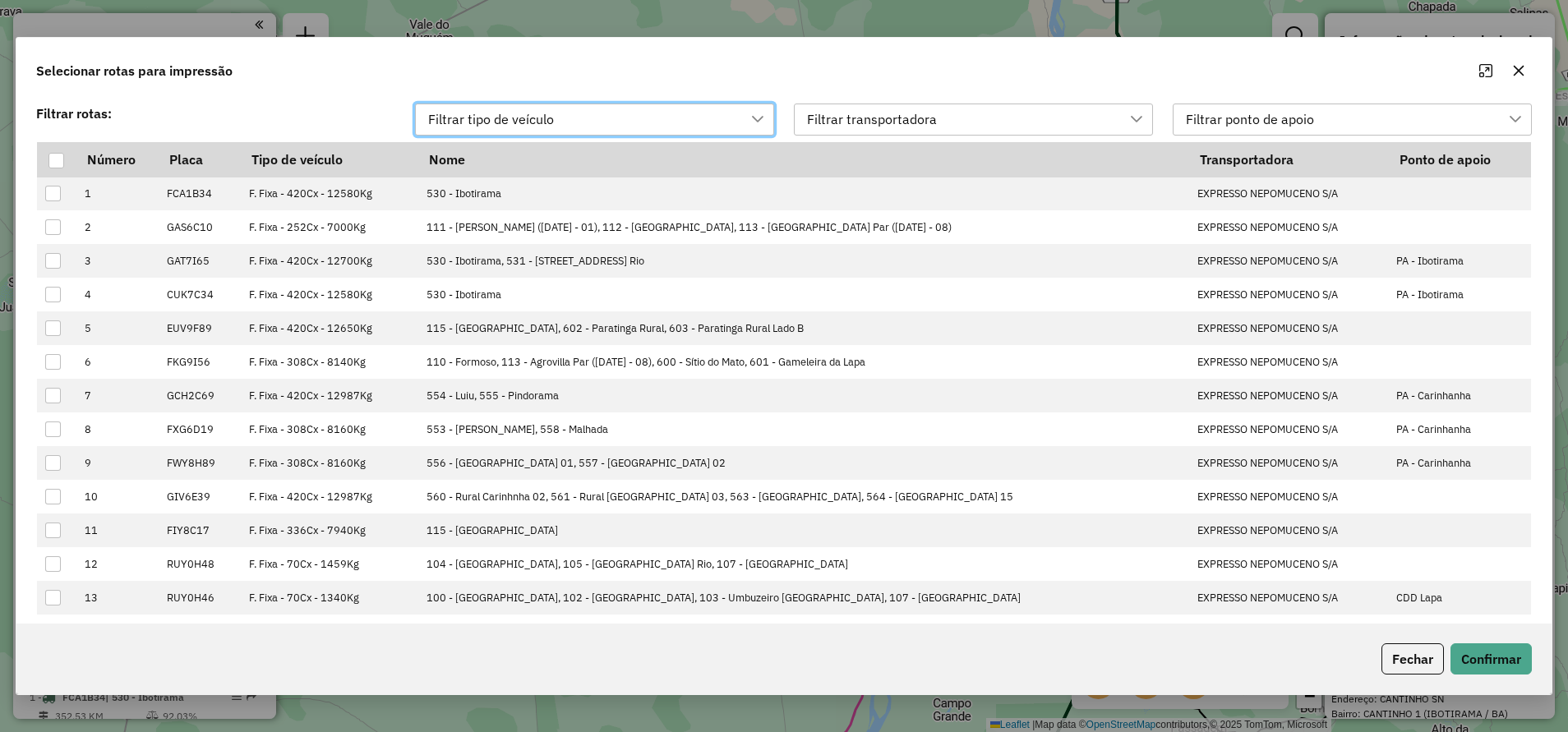
scroll to position [12, 75]
click at [48, 157] on div at bounding box center [56, 161] width 16 height 16
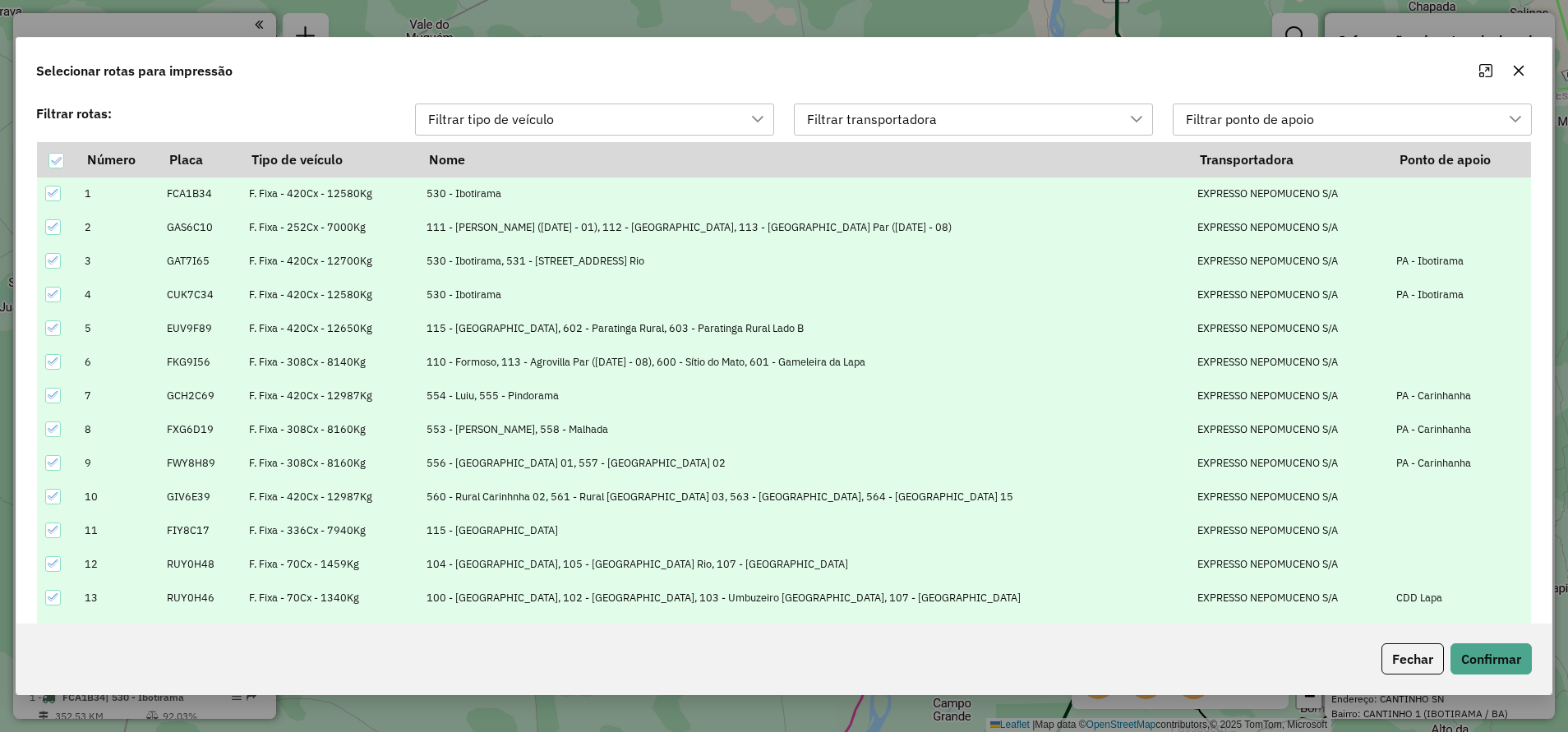
click at [1523, 73] on icon "button" at bounding box center [1519, 71] width 13 height 13
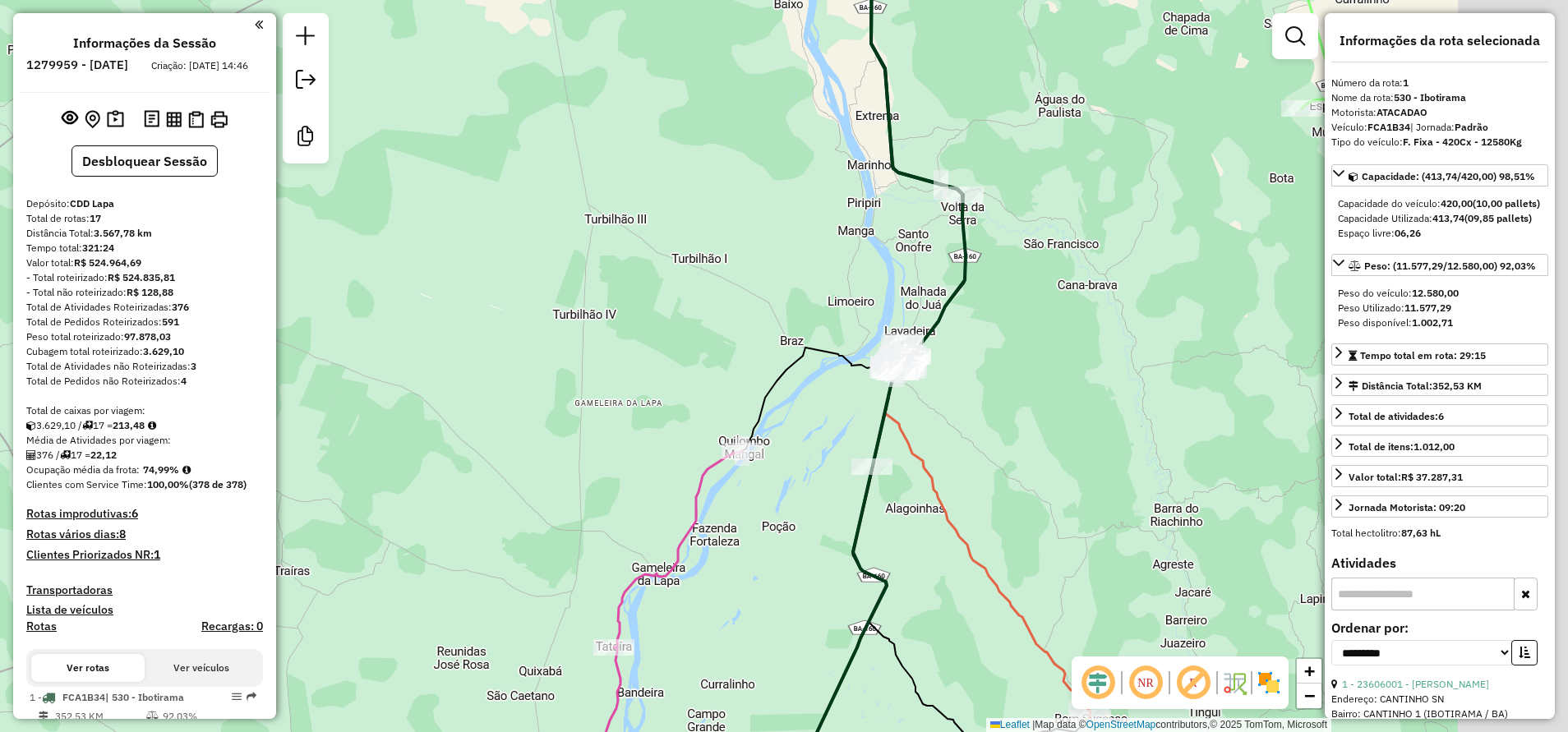
drag, startPoint x: 992, startPoint y: 330, endPoint x: 633, endPoint y: 373, distance: 361.6
click at [653, 367] on div "Janela de atendimento Grade de atendimento Capacidade Transportadoras Veículos …" at bounding box center [784, 366] width 1568 height 732
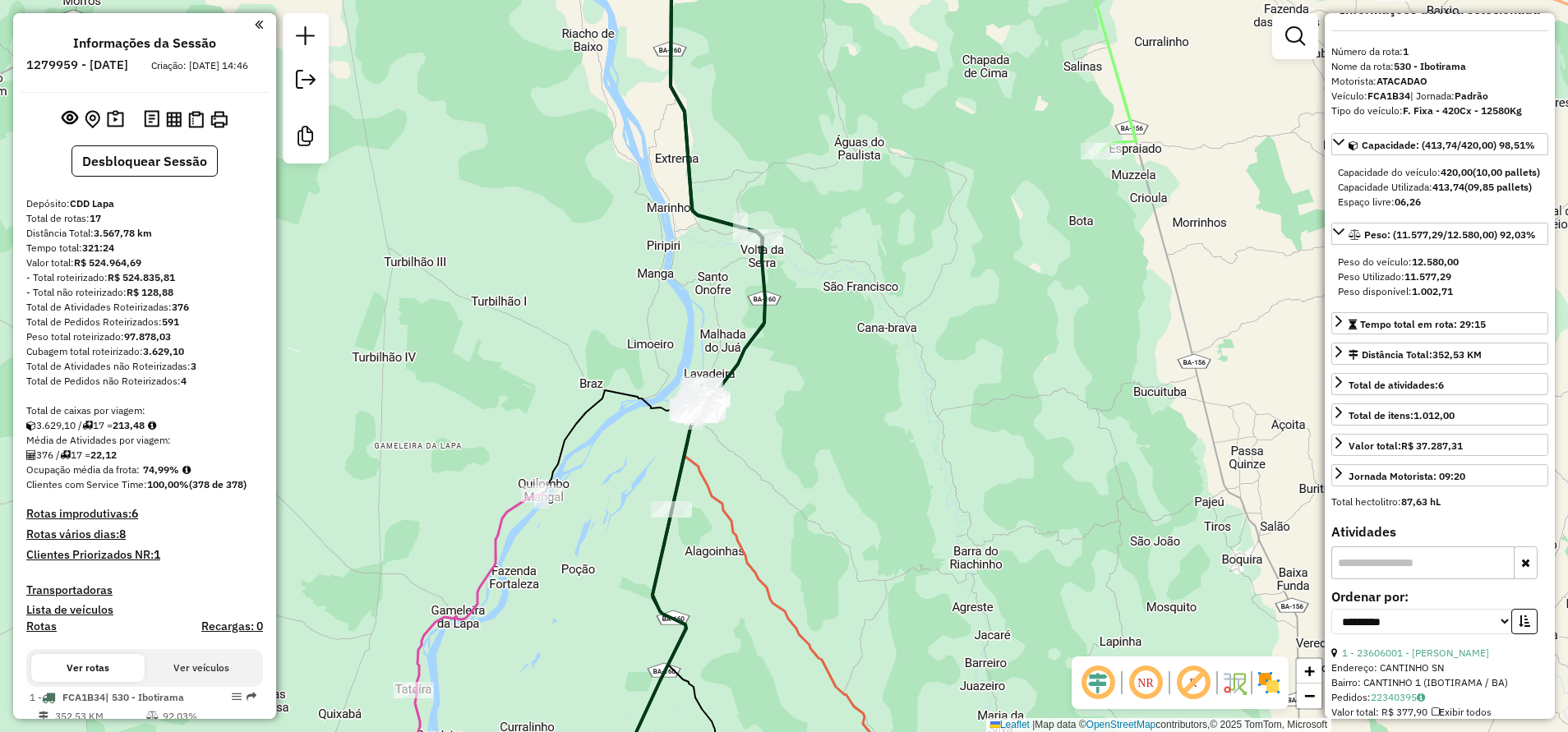
scroll to position [0, 0]
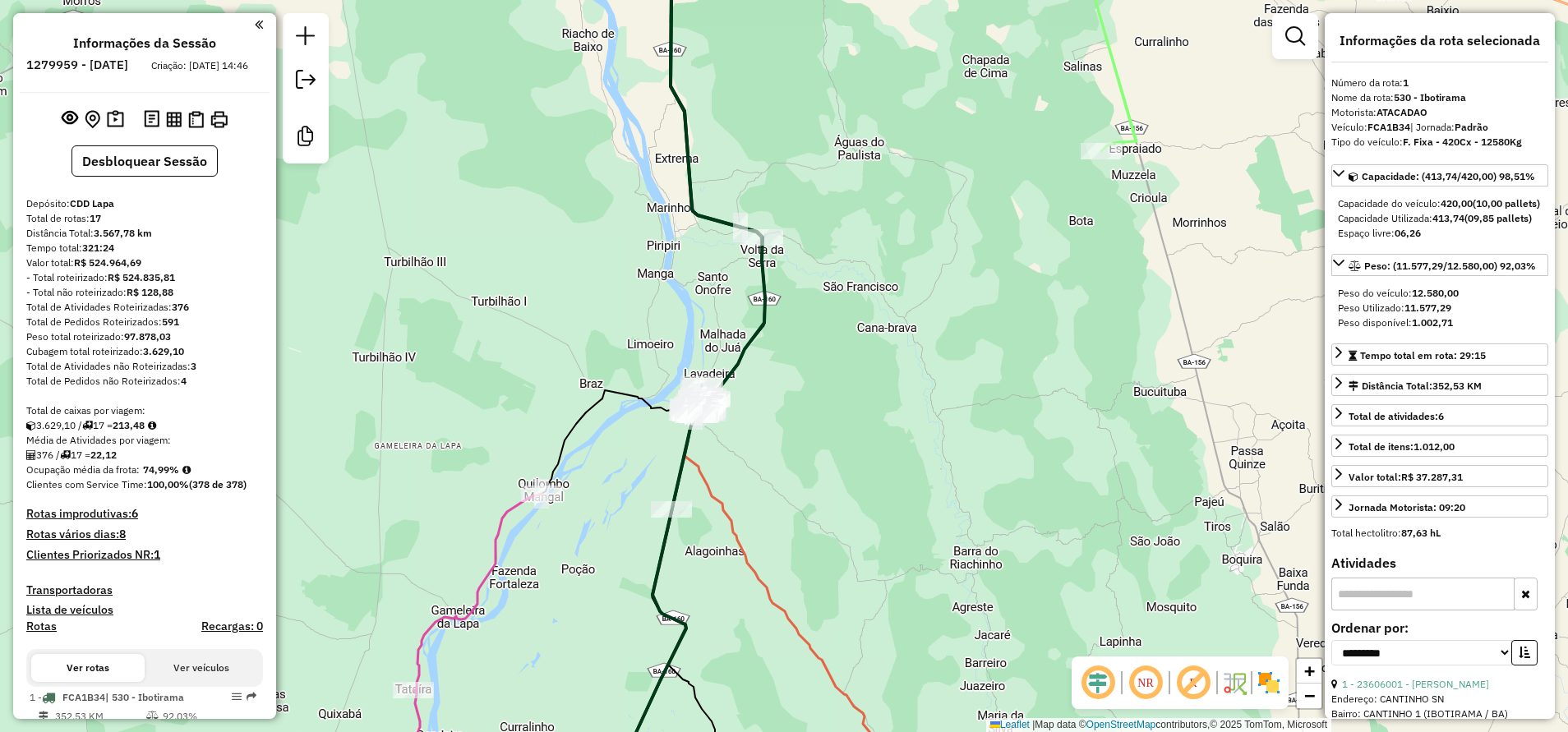
click at [1329, 534] on div "**********" at bounding box center [1439, 366] width 230 height 706
click at [1337, 511] on icon at bounding box center [1339, 505] width 13 height 13
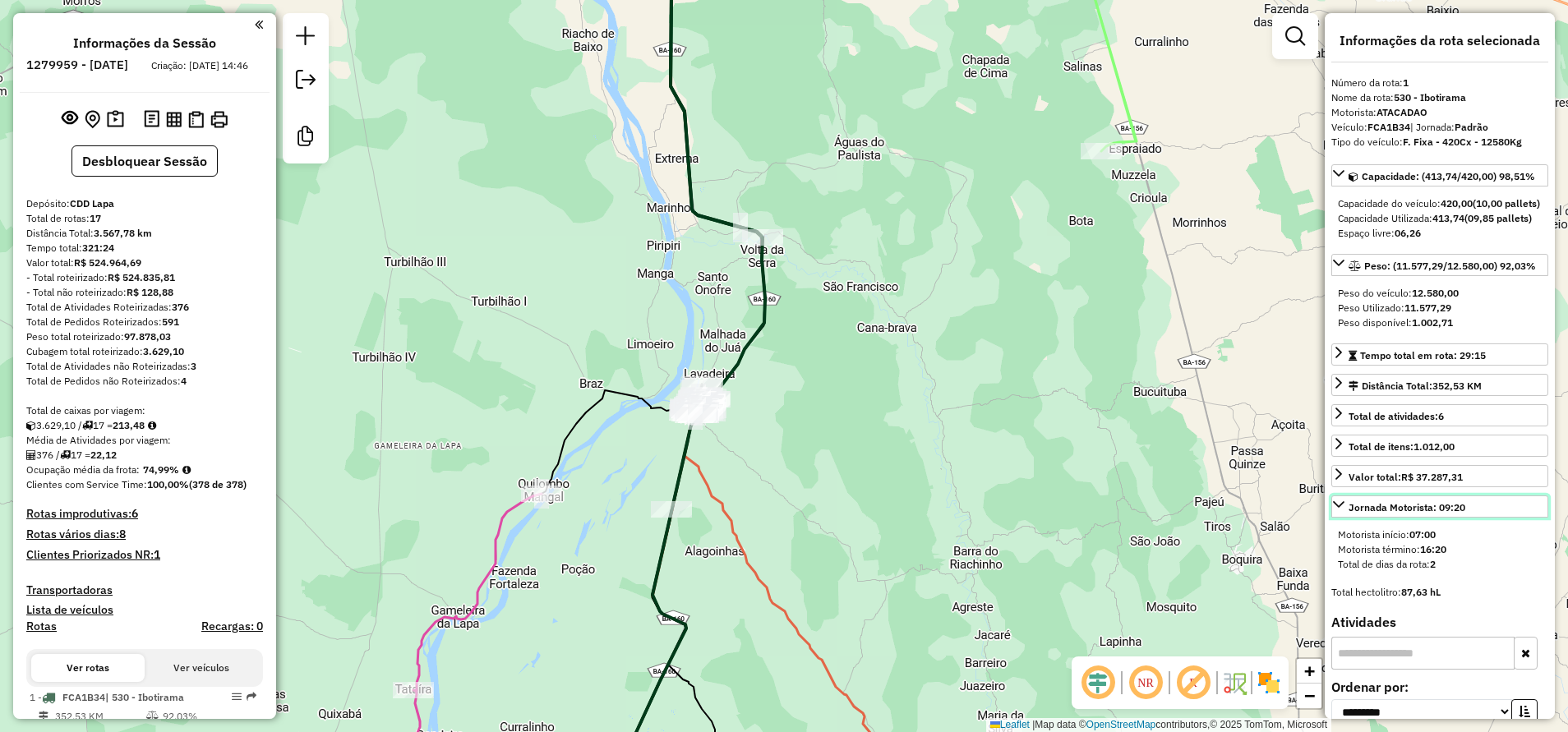
click at [1337, 511] on icon at bounding box center [1339, 505] width 13 height 13
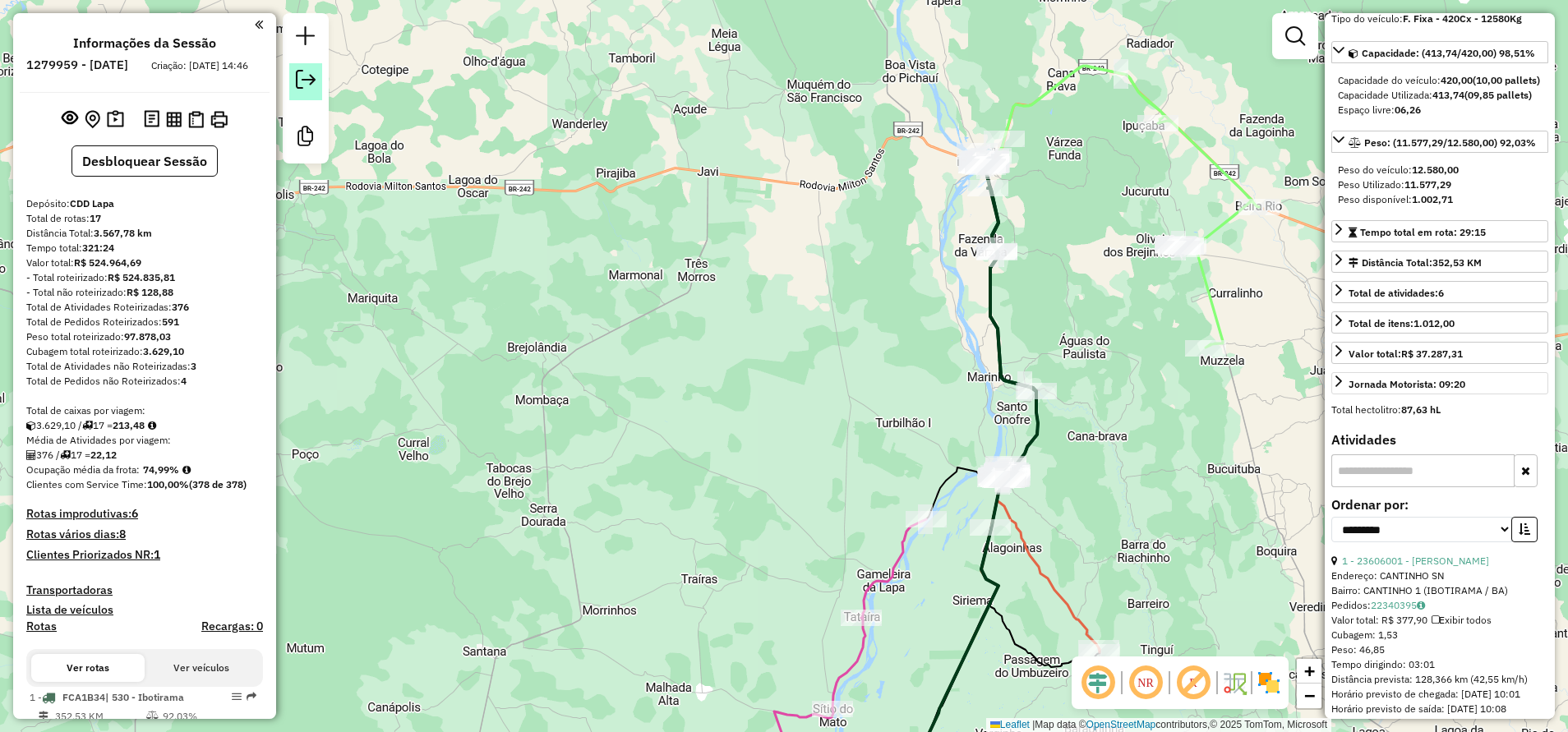
click at [316, 85] on link at bounding box center [306, 82] width 33 height 37
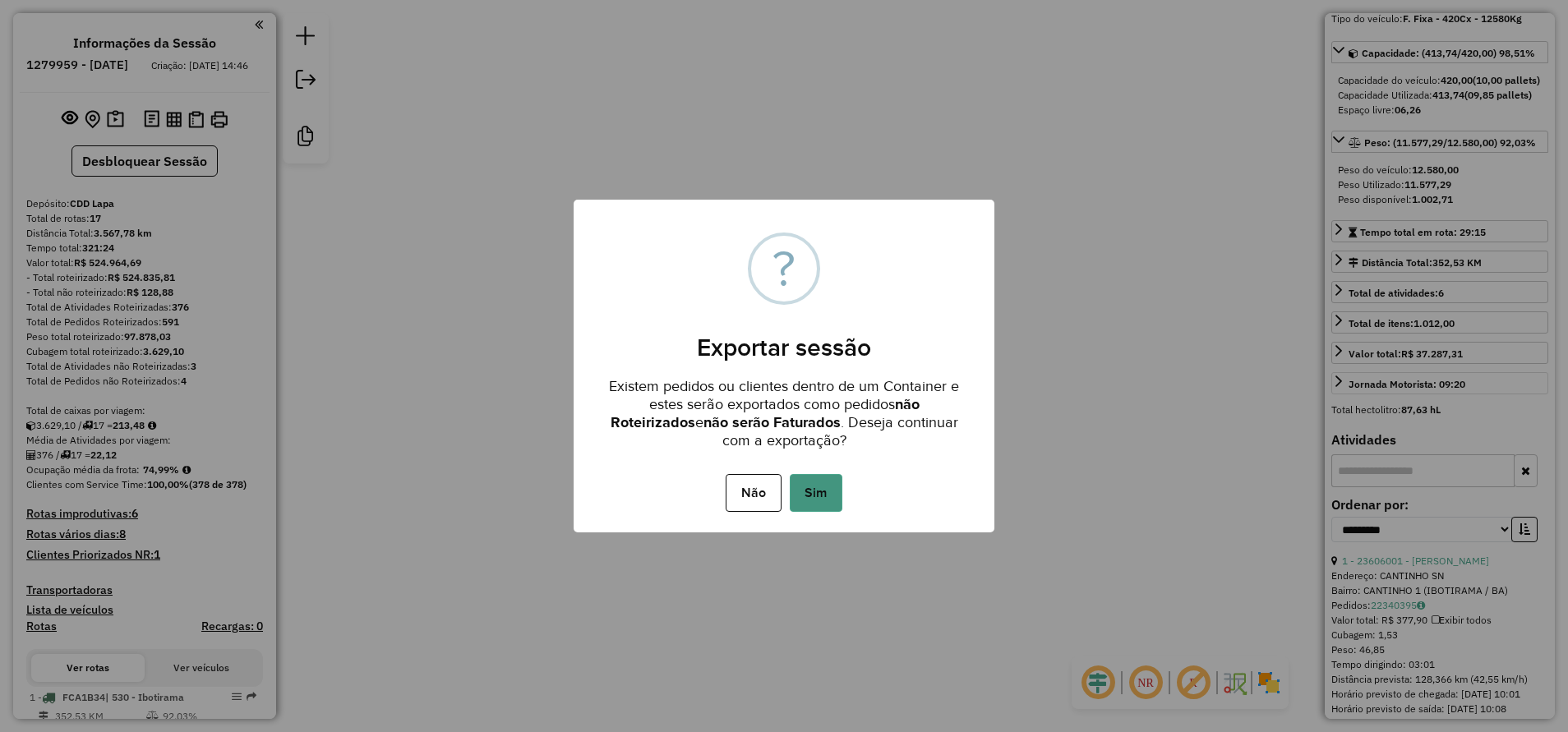
drag, startPoint x: 822, startPoint y: 494, endPoint x: 822, endPoint y: 485, distance: 9.0
click at [822, 485] on button "Sim" at bounding box center [816, 492] width 53 height 38
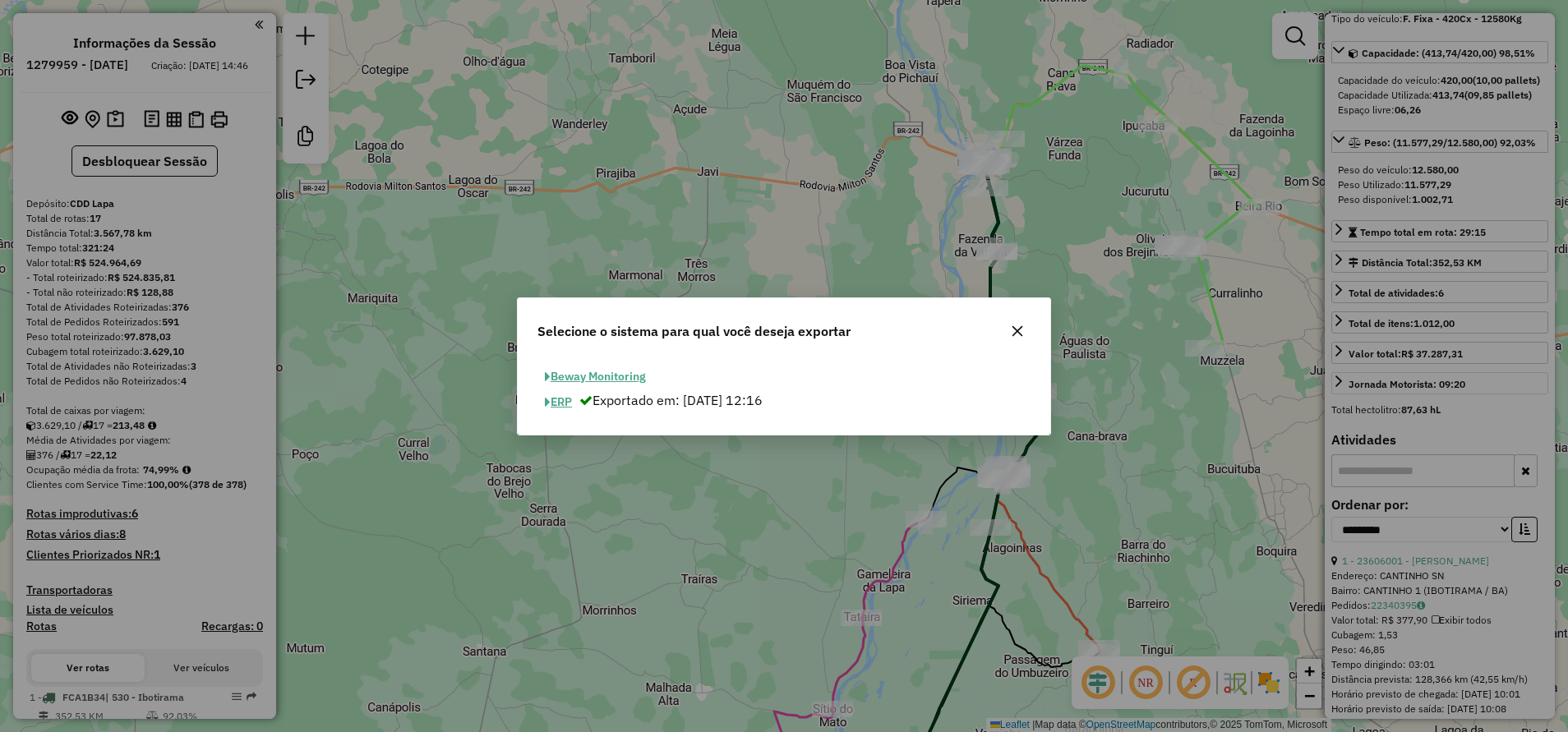
click at [553, 399] on button "ERP" at bounding box center [559, 402] width 42 height 25
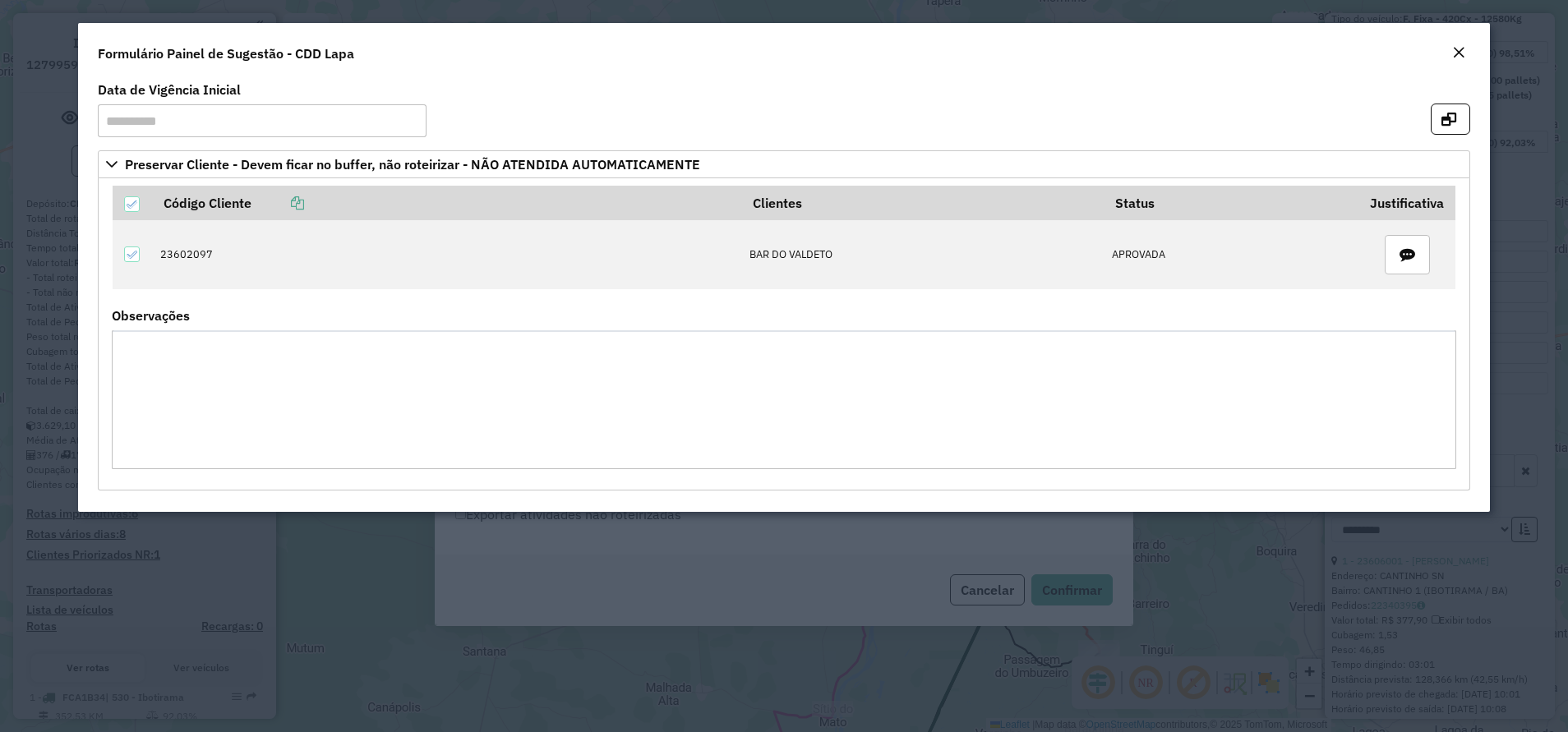
click at [1451, 53] on button "Close" at bounding box center [1458, 53] width 23 height 21
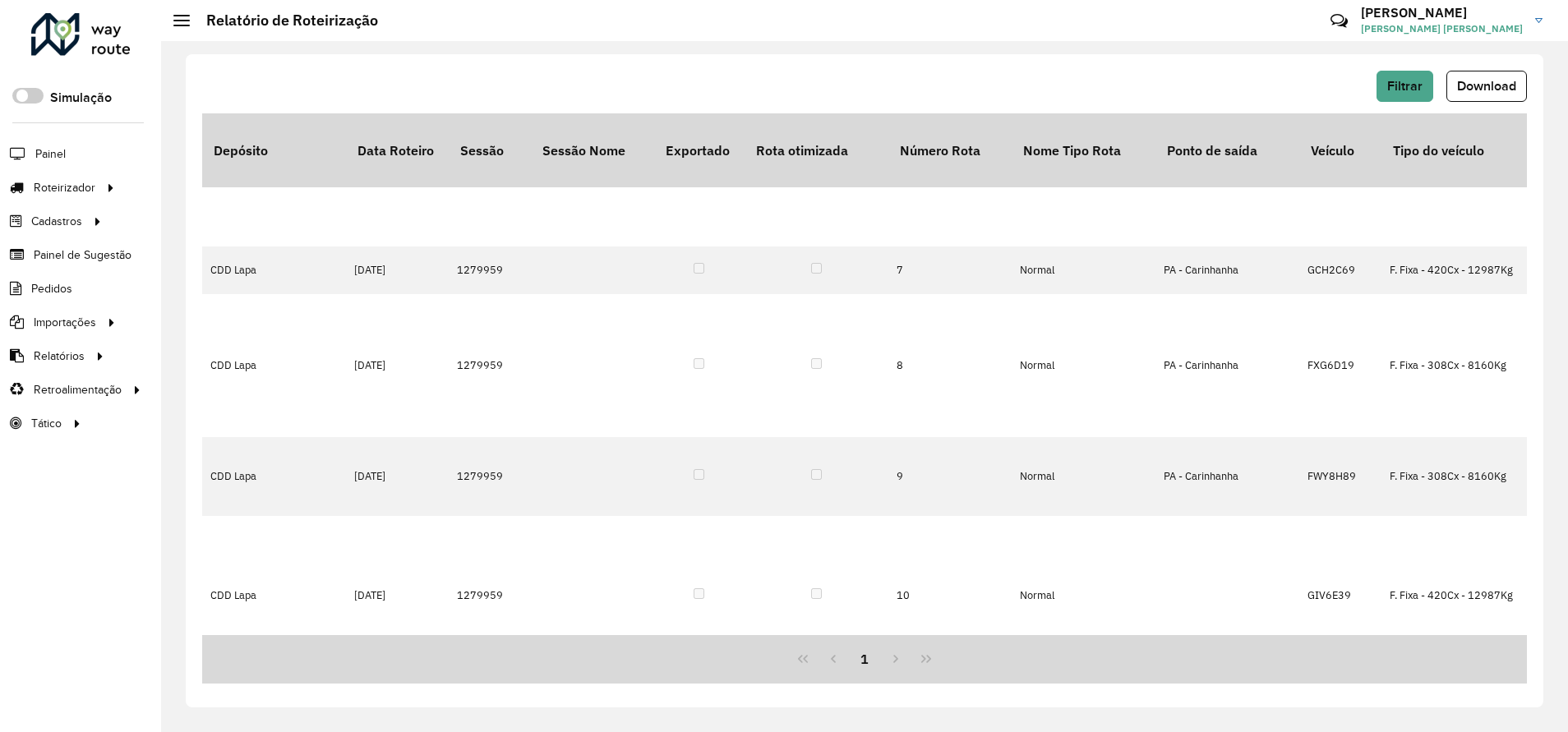
scroll to position [685, 0]
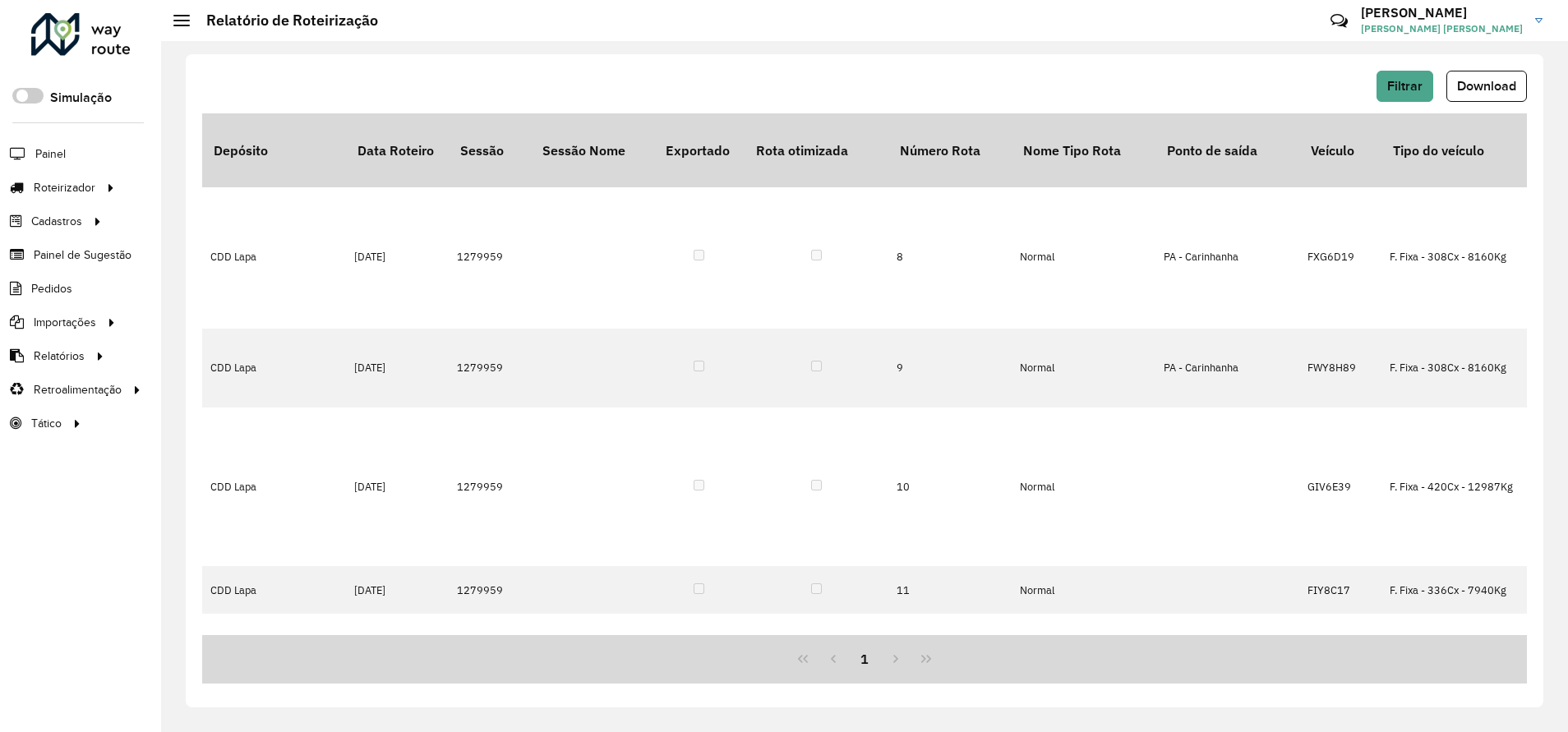
drag, startPoint x: 431, startPoint y: 629, endPoint x: 875, endPoint y: 694, distance: 448.7
click at [875, 694] on div "Filtrar Download Depósito Data Roteiro Sessão Sessão Nome Exportado Rota otimiz…" at bounding box center [864, 380] width 1357 height 653
click at [962, 78] on div "Filtrar Download" at bounding box center [864, 86] width 1325 height 31
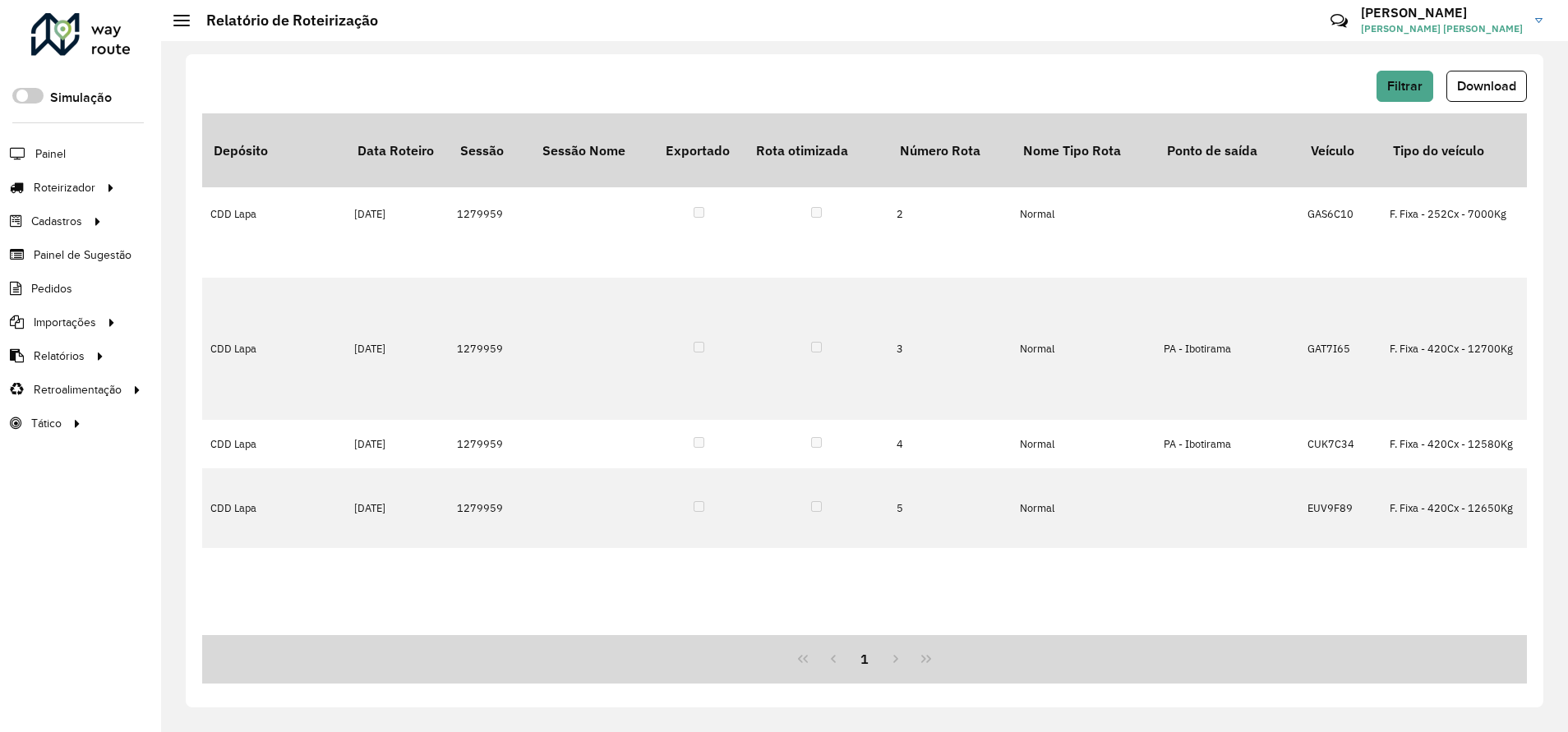
scroll to position [68, 0]
